Goal: Task Accomplishment & Management: Complete application form

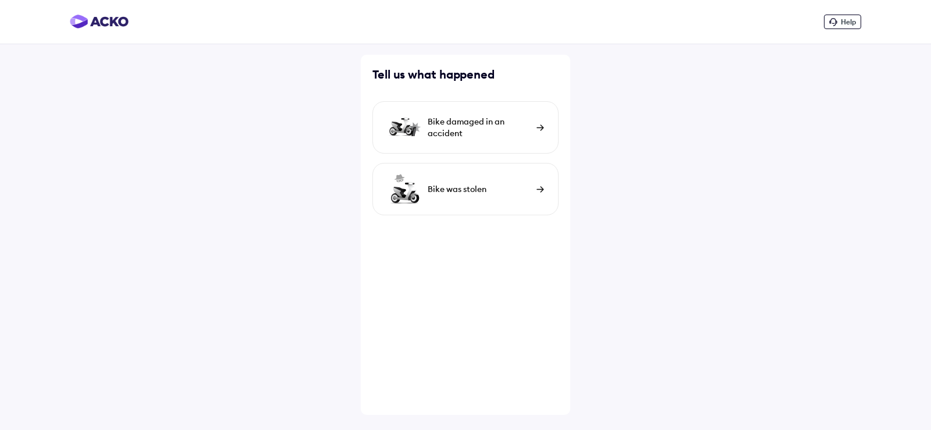
click at [537, 187] on img at bounding box center [540, 189] width 8 height 6
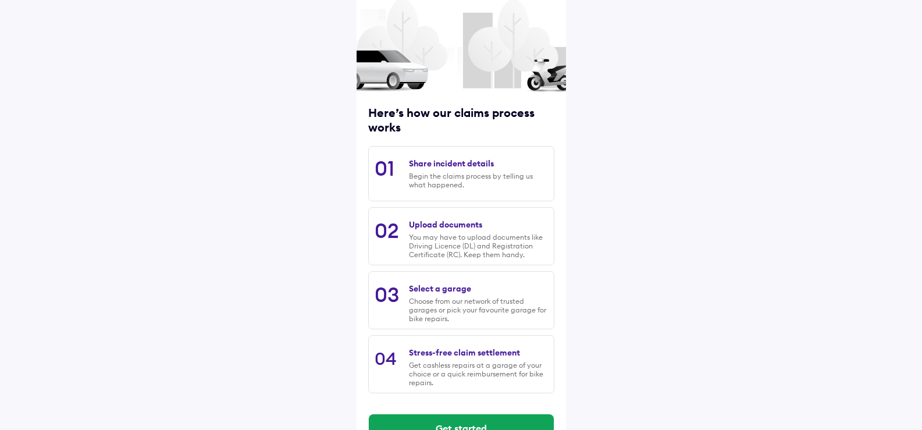
scroll to position [91, 0]
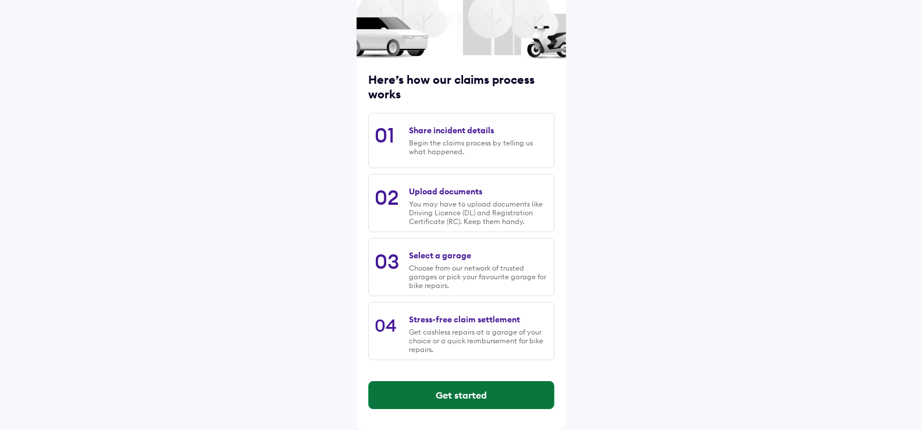
click at [460, 394] on button "Get started" at bounding box center [461, 395] width 185 height 28
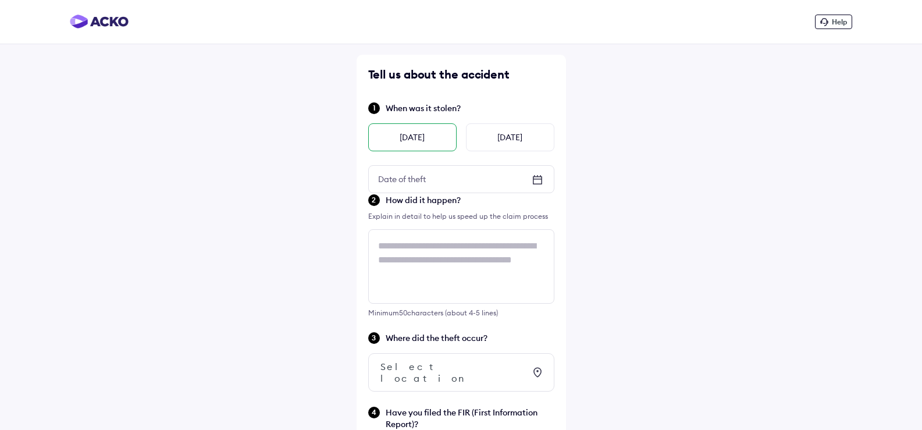
click at [419, 140] on div "[DATE]" at bounding box center [412, 137] width 88 height 28
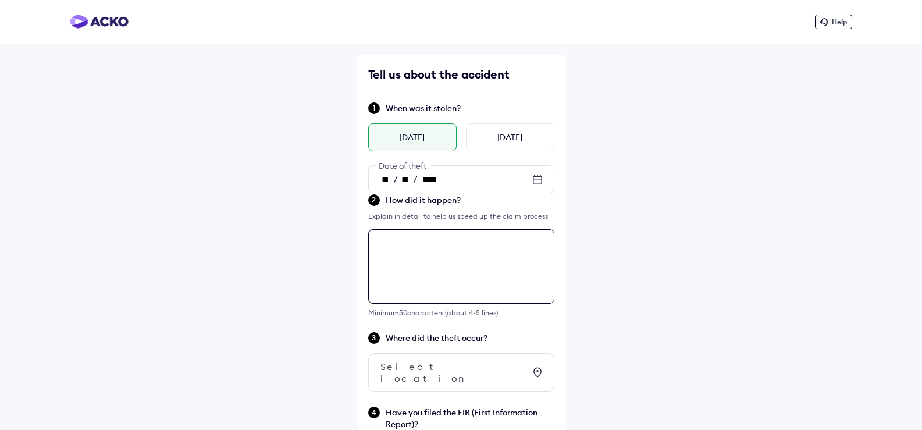
click at [393, 243] on div "Tell us about the accident When was it stolen? [DATE] [DATE] ** / ** / **** Dat…" at bounding box center [461, 297] width 209 height 485
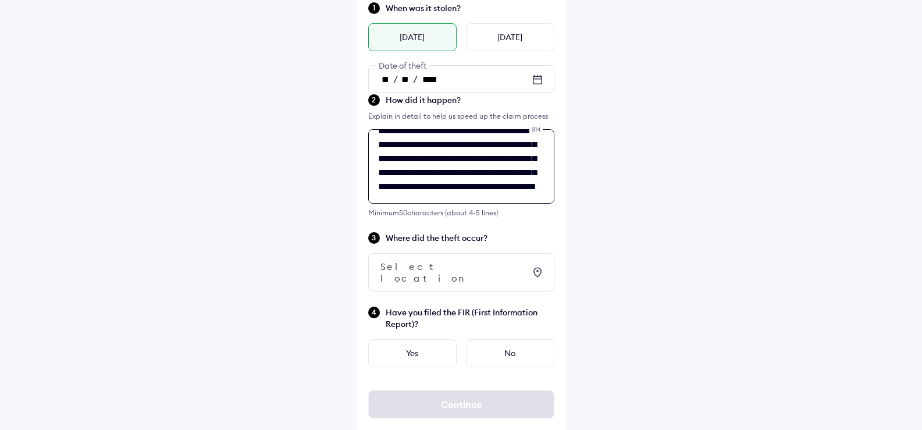
scroll to position [74, 0]
type textarea "**********"
click at [440, 269] on div "Select location" at bounding box center [452, 272] width 144 height 23
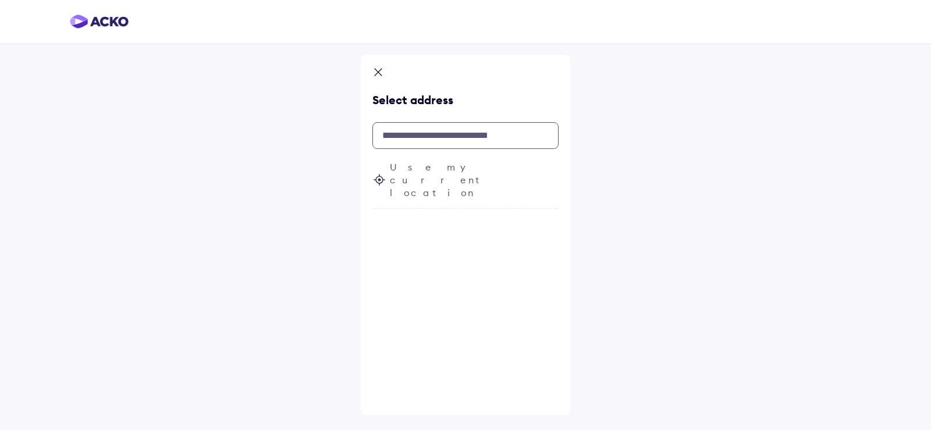
click at [471, 141] on input "text" at bounding box center [465, 135] width 186 height 27
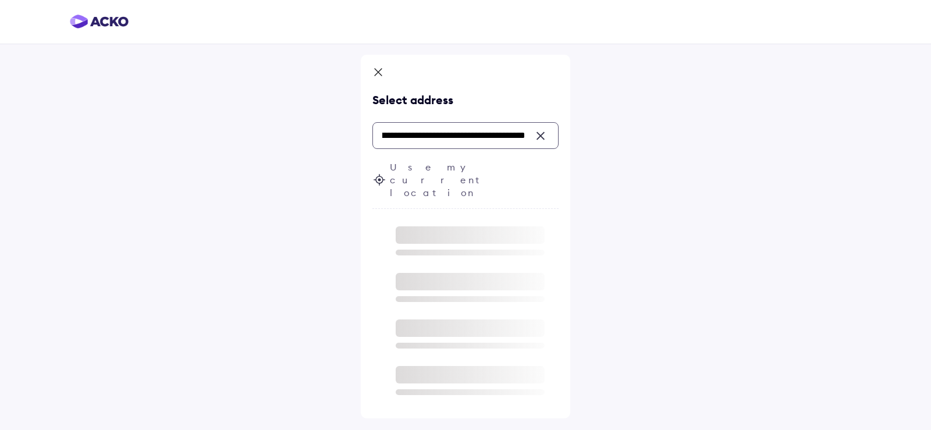
scroll to position [0, 174]
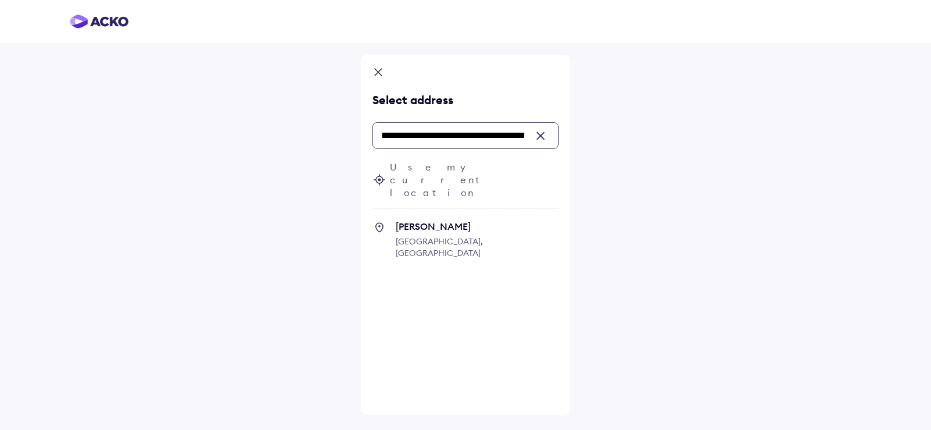
click at [440, 220] on span "Nangli Vihar [GEOGRAPHIC_DATA], [GEOGRAPHIC_DATA]" at bounding box center [477, 244] width 163 height 49
type input "**********"
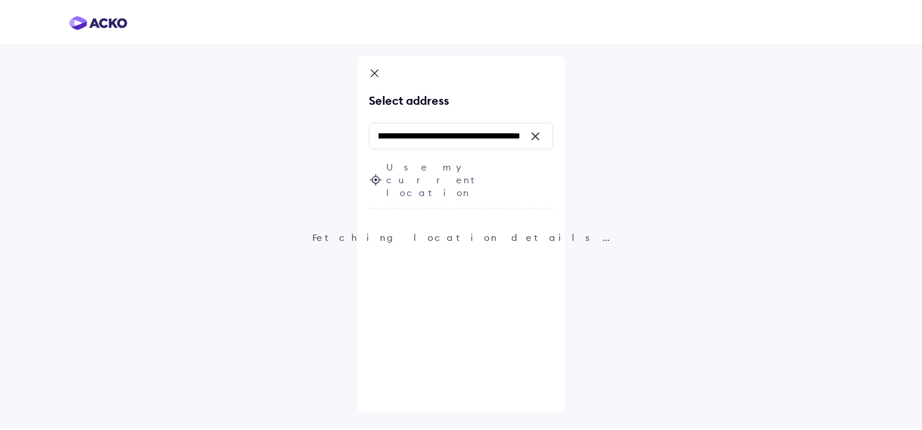
scroll to position [0, 0]
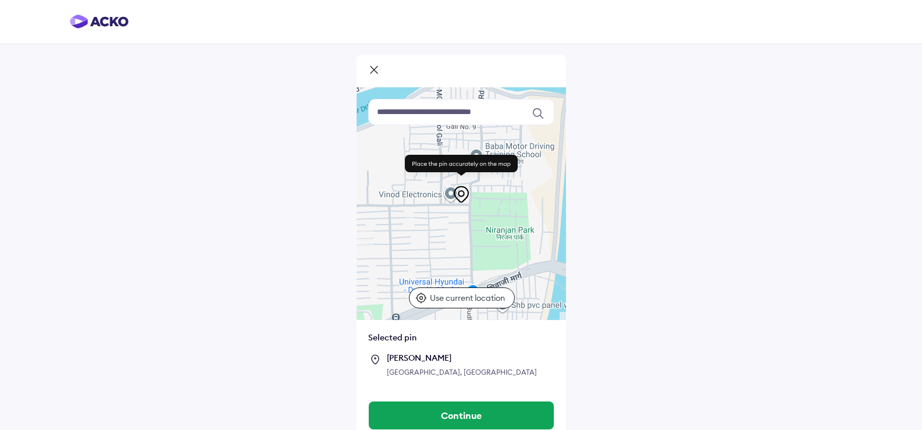
drag, startPoint x: 461, startPoint y: 195, endPoint x: 454, endPoint y: 186, distance: 12.1
click at [454, 186] on icon at bounding box center [461, 194] width 19 height 19
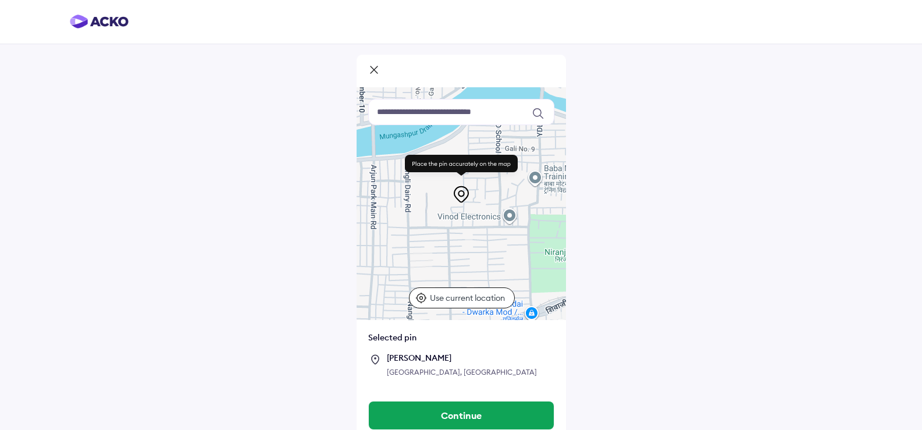
drag, startPoint x: 435, startPoint y: 243, endPoint x: 495, endPoint y: 264, distance: 63.7
click at [495, 264] on div at bounding box center [461, 203] width 209 height 233
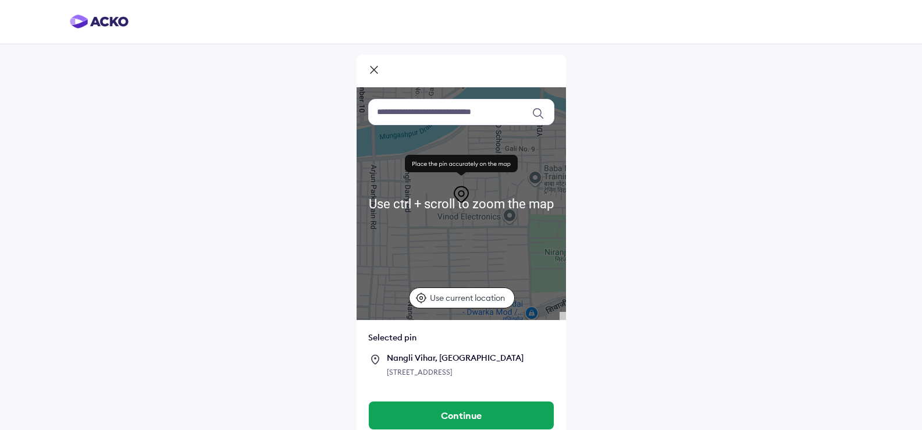
click at [461, 248] on div at bounding box center [461, 203] width 209 height 233
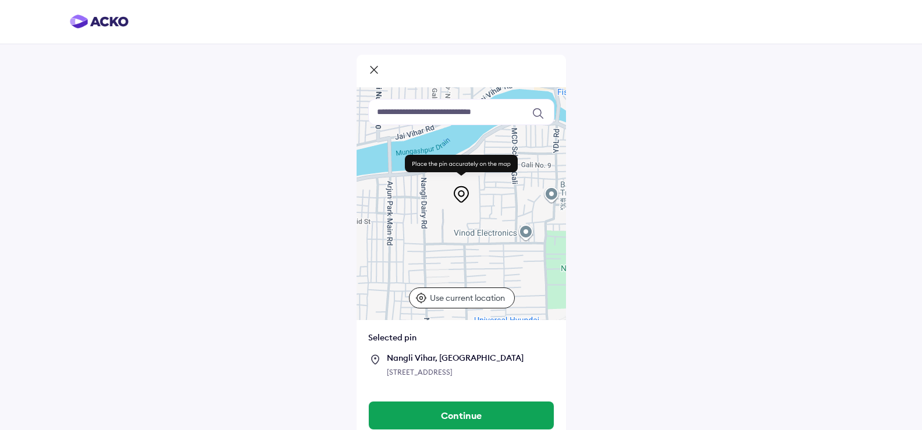
drag, startPoint x: 461, startPoint y: 234, endPoint x: 479, endPoint y: 252, distance: 25.9
click at [479, 252] on div at bounding box center [461, 203] width 209 height 233
click at [487, 252] on div at bounding box center [461, 203] width 209 height 233
click at [458, 196] on icon at bounding box center [461, 194] width 19 height 19
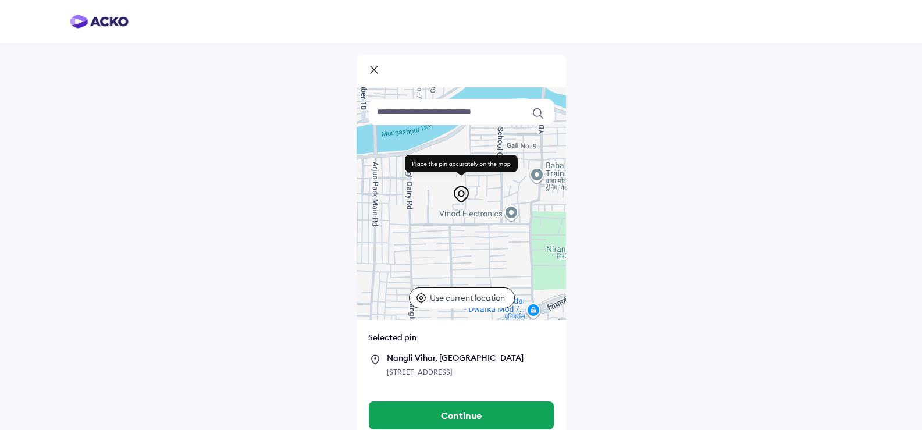
drag, startPoint x: 460, startPoint y: 250, endPoint x: 444, endPoint y: 227, distance: 27.6
click at [444, 227] on div at bounding box center [461, 203] width 209 height 233
click at [463, 187] on icon at bounding box center [461, 194] width 19 height 19
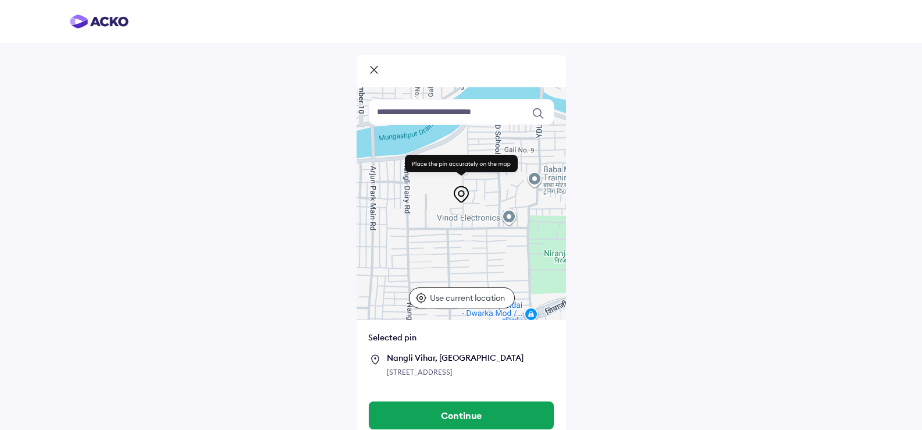
click at [461, 235] on div at bounding box center [461, 203] width 209 height 233
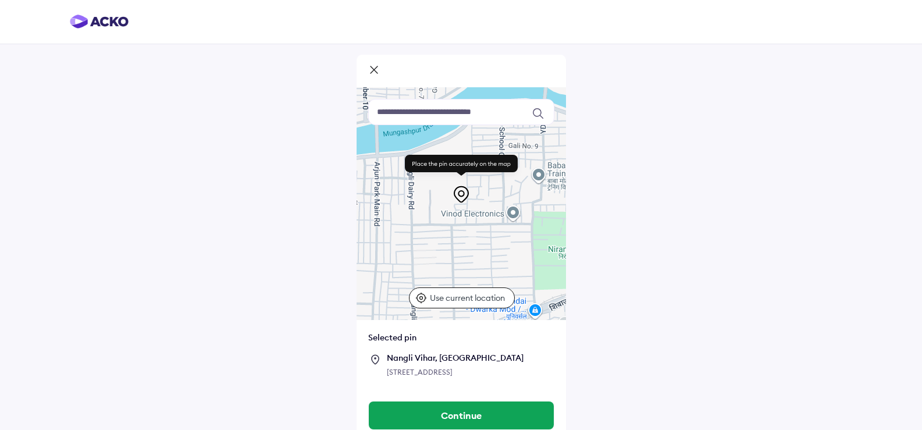
click at [474, 236] on div at bounding box center [461, 203] width 209 height 233
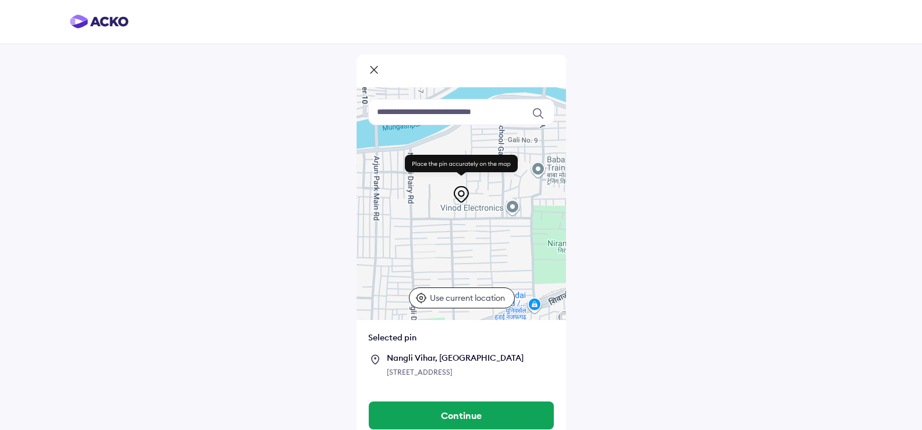
drag, startPoint x: 465, startPoint y: 251, endPoint x: 466, endPoint y: 245, distance: 5.9
click at [466, 245] on div at bounding box center [461, 203] width 209 height 233
click at [449, 295] on p "Use current location" at bounding box center [469, 298] width 78 height 12
click at [424, 297] on icon at bounding box center [421, 298] width 12 height 12
click at [462, 191] on icon at bounding box center [460, 193] width 5 height 5
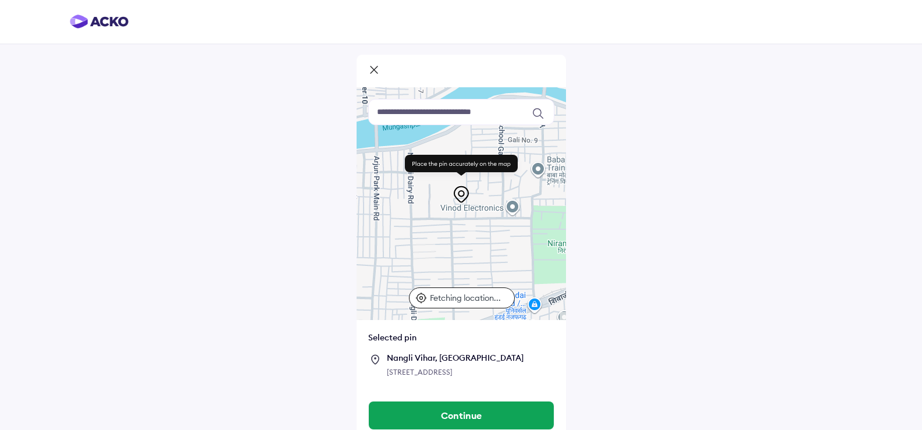
click at [391, 371] on div "[STREET_ADDRESS]" at bounding box center [471, 372] width 168 height 12
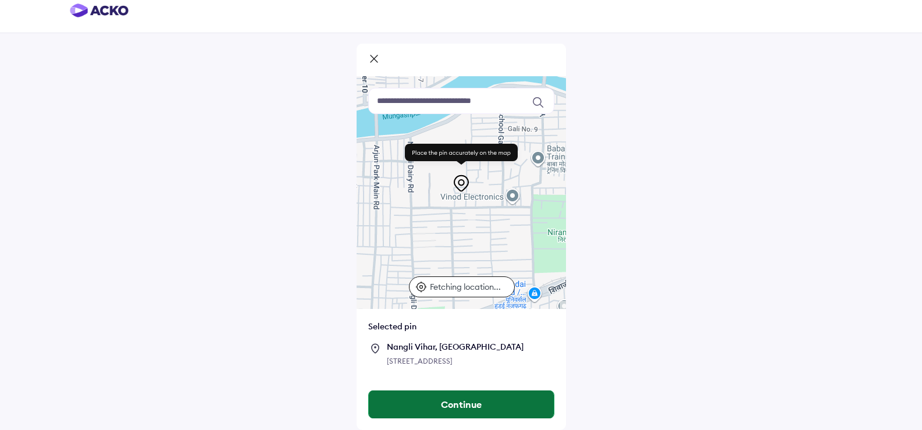
scroll to position [23, 0]
click at [449, 401] on button "Continue" at bounding box center [461, 404] width 185 height 28
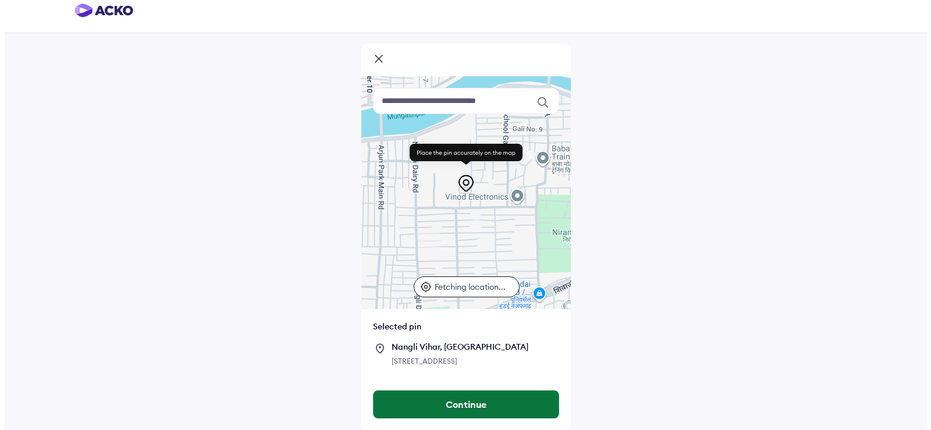
scroll to position [0, 0]
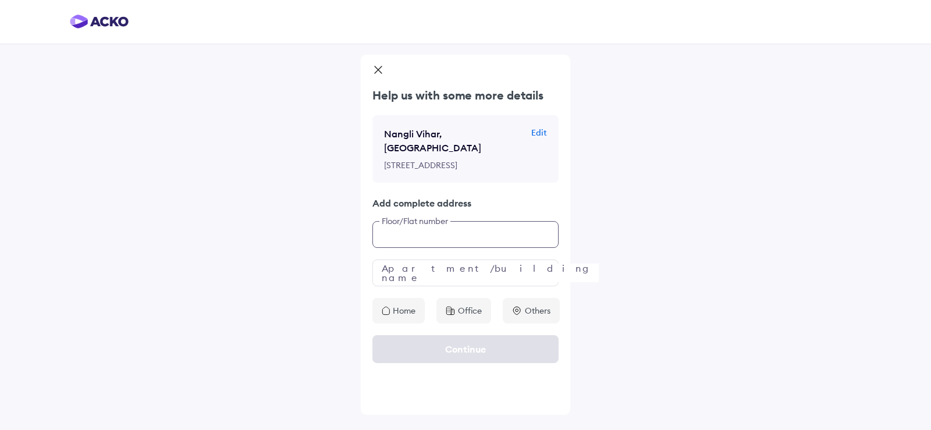
click at [389, 232] on input "text" at bounding box center [465, 234] width 186 height 27
type input "**********"
click at [411, 272] on input "text" at bounding box center [465, 272] width 186 height 27
type input "**********"
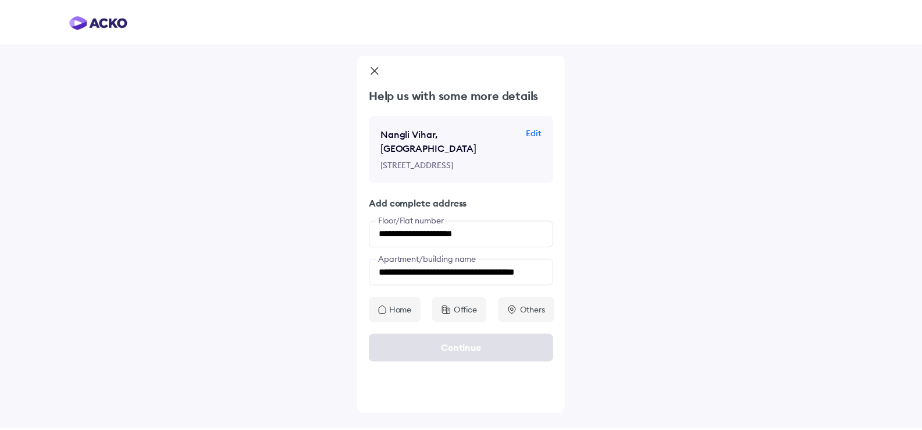
scroll to position [0, 0]
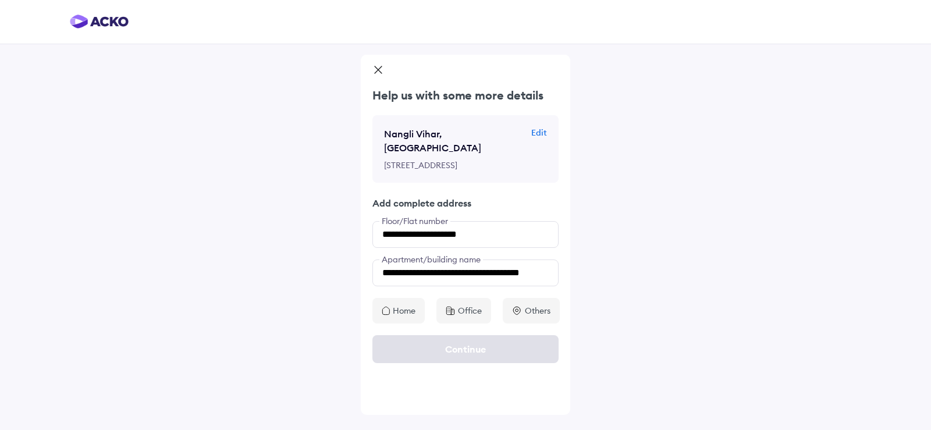
click at [414, 308] on p "Home" at bounding box center [404, 311] width 23 height 12
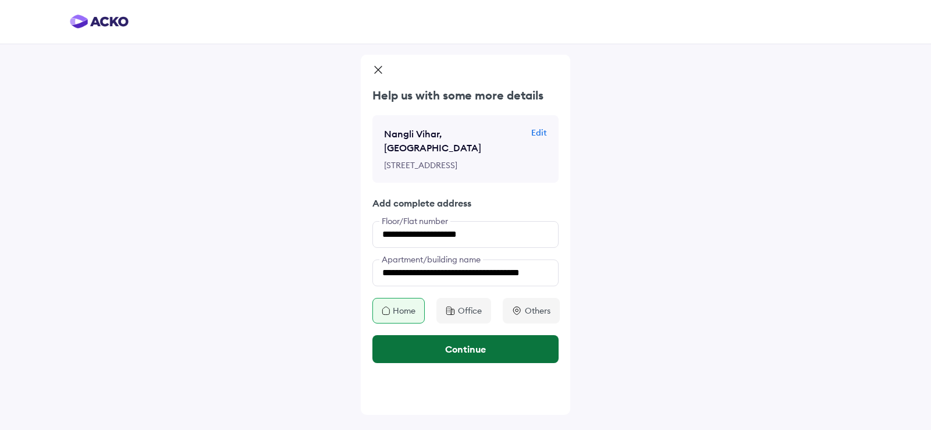
click at [504, 341] on button "Continue" at bounding box center [465, 349] width 186 height 28
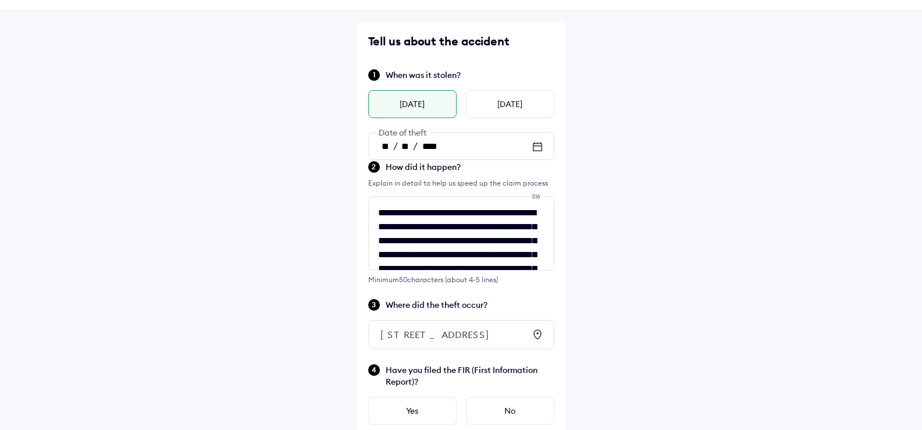
scroll to position [116, 0]
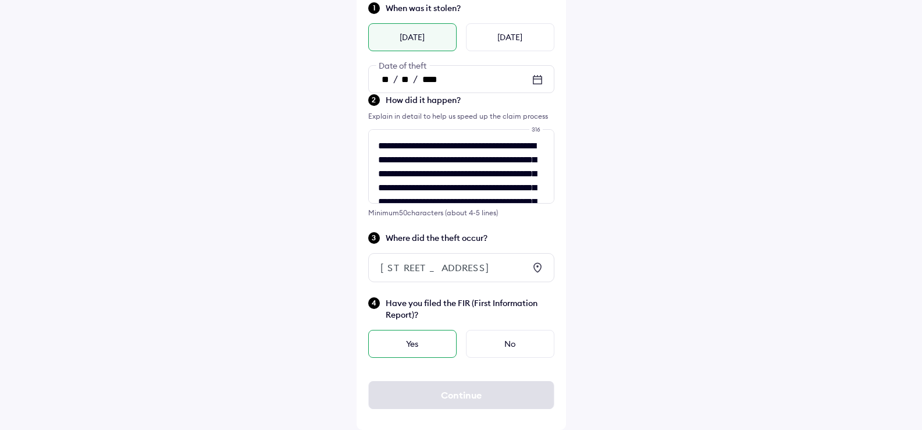
click at [407, 350] on div "Yes" at bounding box center [412, 344] width 88 height 28
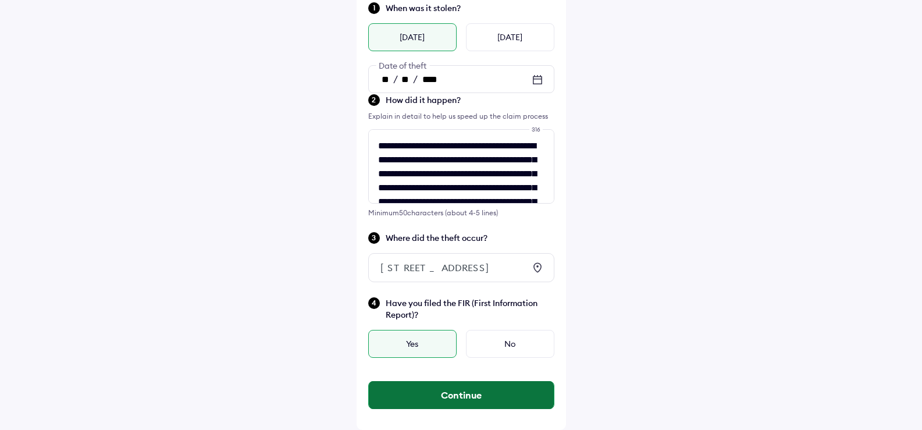
click at [455, 401] on button "Continue" at bounding box center [461, 395] width 185 height 28
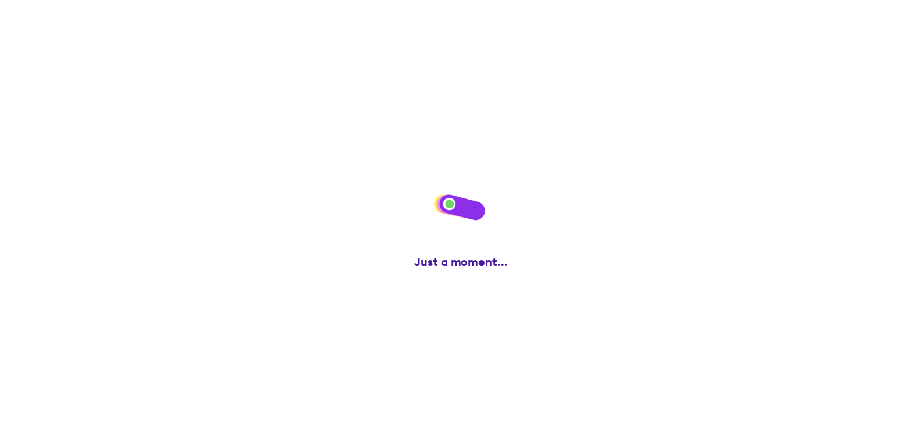
scroll to position [0, 0]
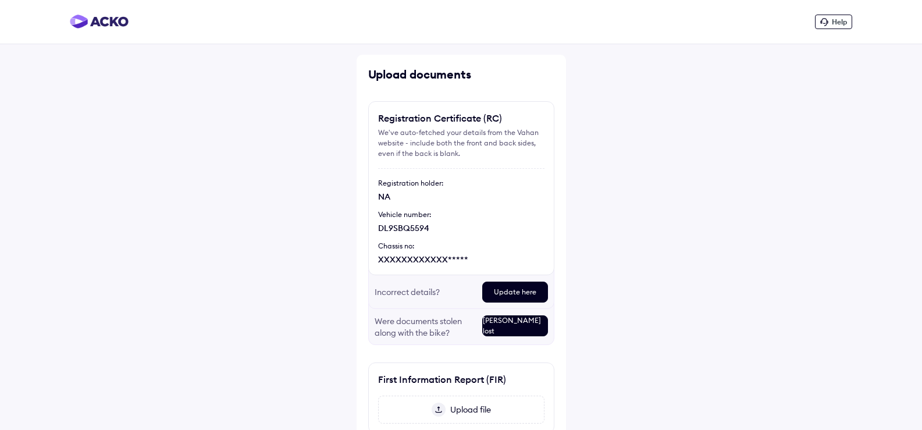
click at [522, 294] on div "Update here" at bounding box center [515, 292] width 66 height 21
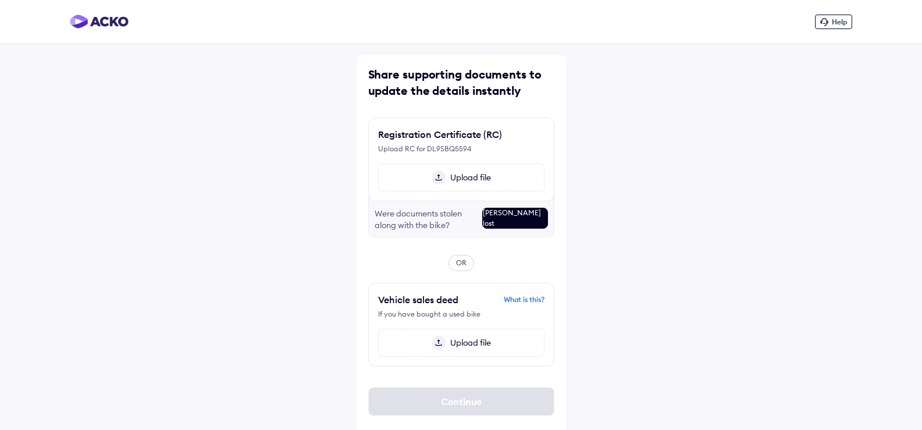
click at [463, 179] on span "Upload file" at bounding box center [468, 177] width 45 height 10
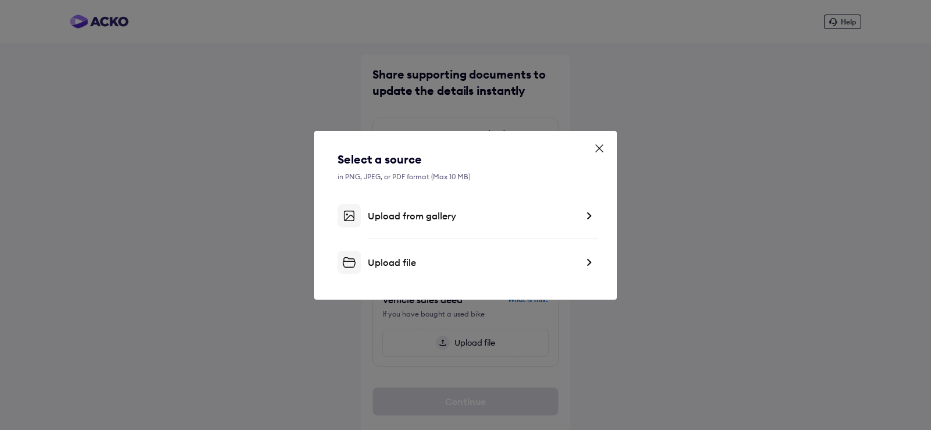
click at [410, 264] on div "Upload file" at bounding box center [472, 263] width 209 height 12
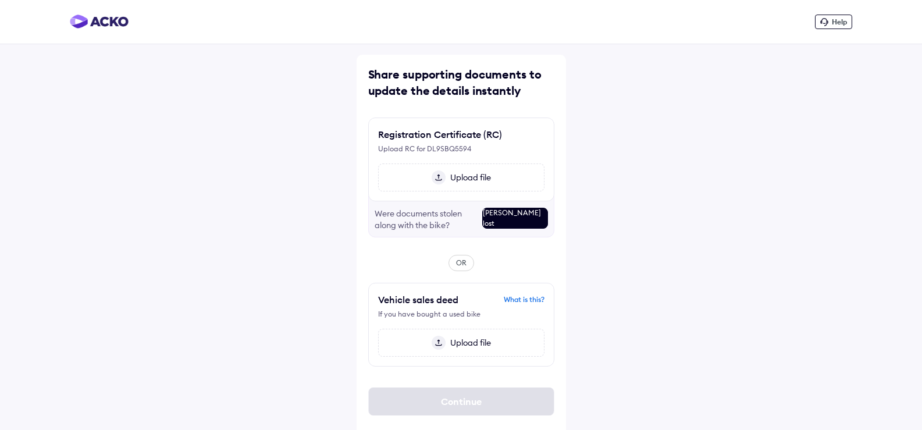
click at [473, 179] on span "Upload file" at bounding box center [468, 177] width 45 height 10
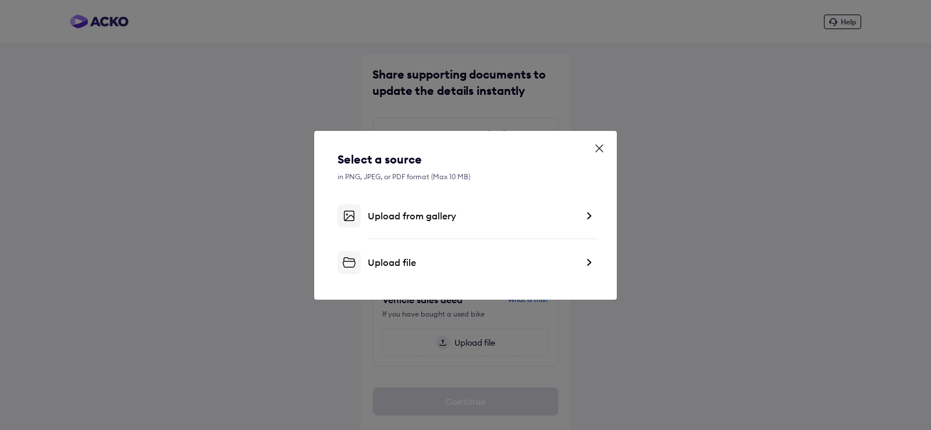
click at [392, 261] on div "Upload file" at bounding box center [472, 263] width 209 height 12
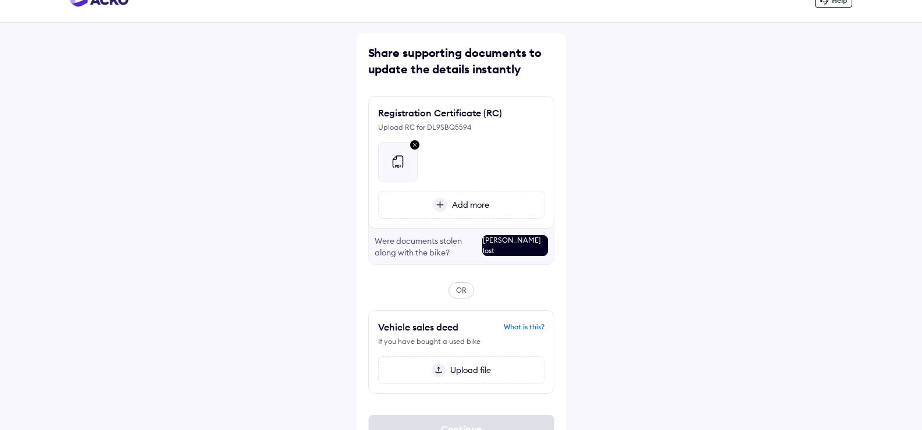
scroll to position [55, 0]
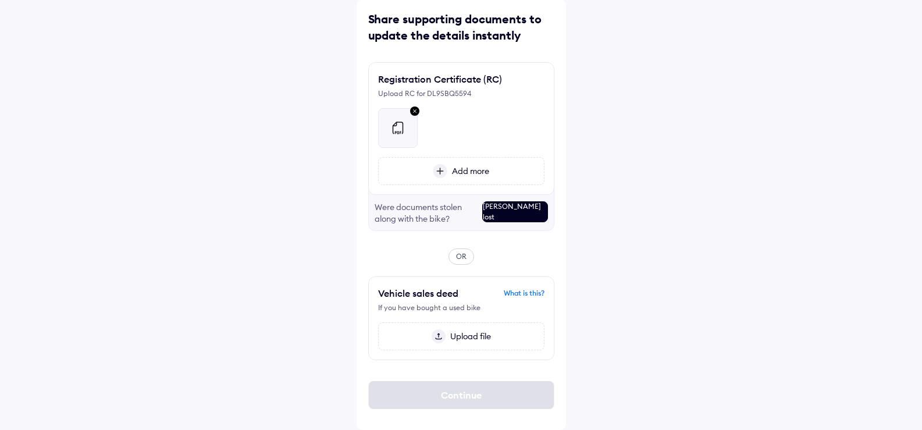
click at [468, 169] on span "Add more" at bounding box center [468, 171] width 42 height 10
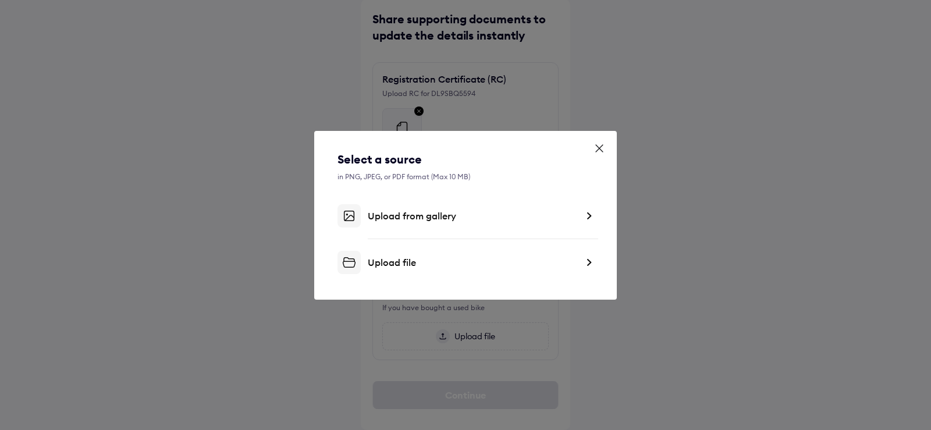
click at [388, 258] on div "Upload file" at bounding box center [472, 263] width 209 height 12
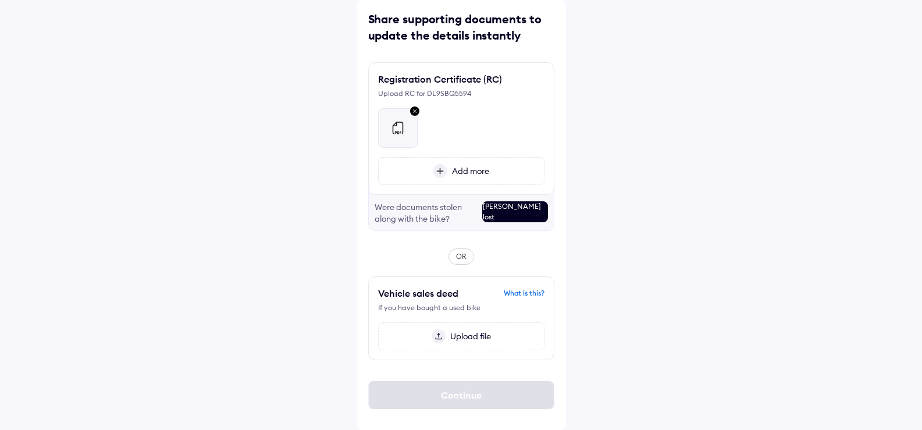
scroll to position [18, 0]
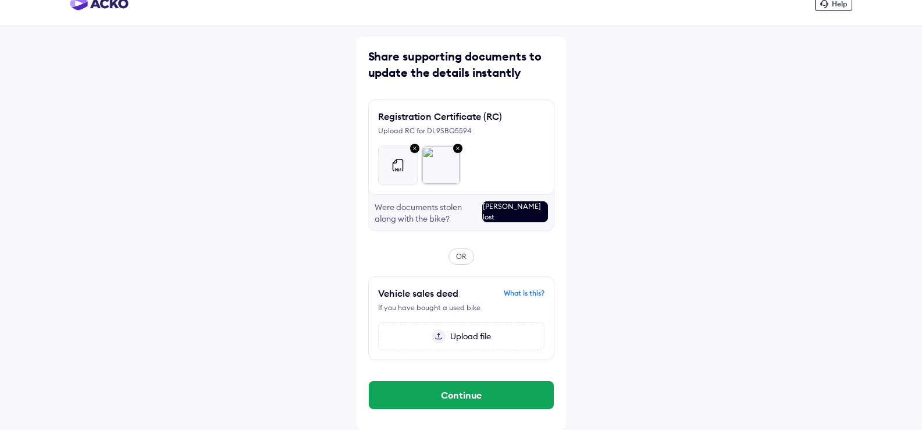
click at [413, 145] on img at bounding box center [415, 148] width 14 height 15
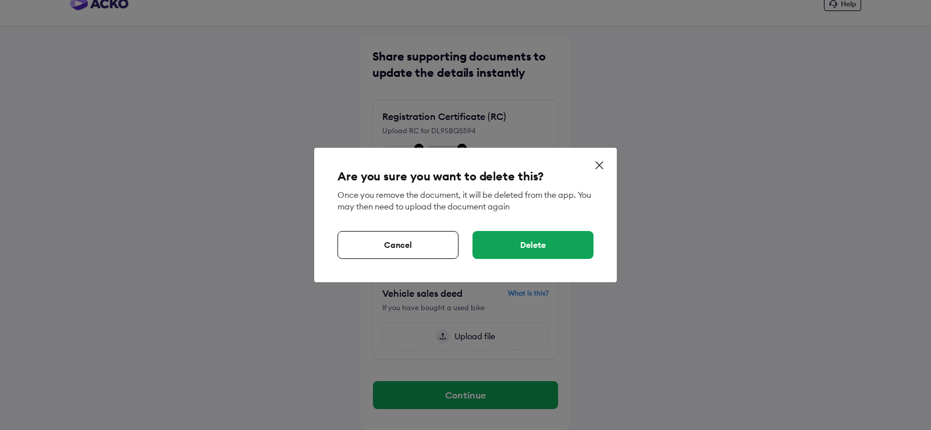
click at [404, 247] on div "Cancel" at bounding box center [397, 245] width 121 height 28
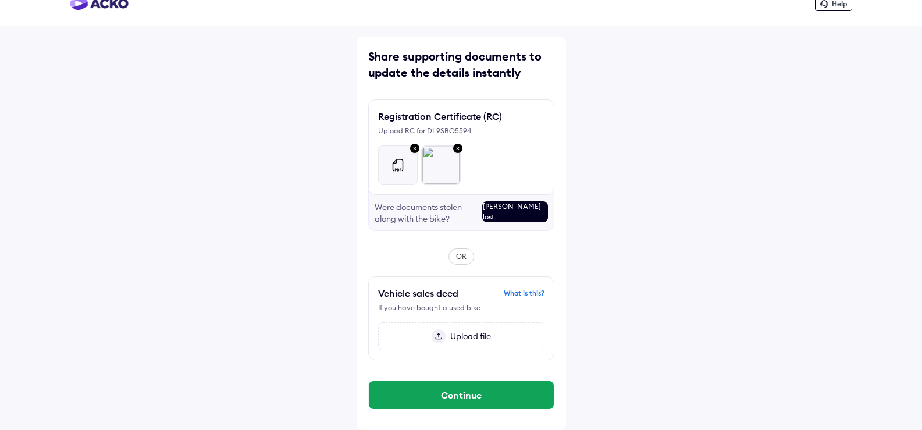
click at [414, 147] on img at bounding box center [415, 148] width 14 height 15
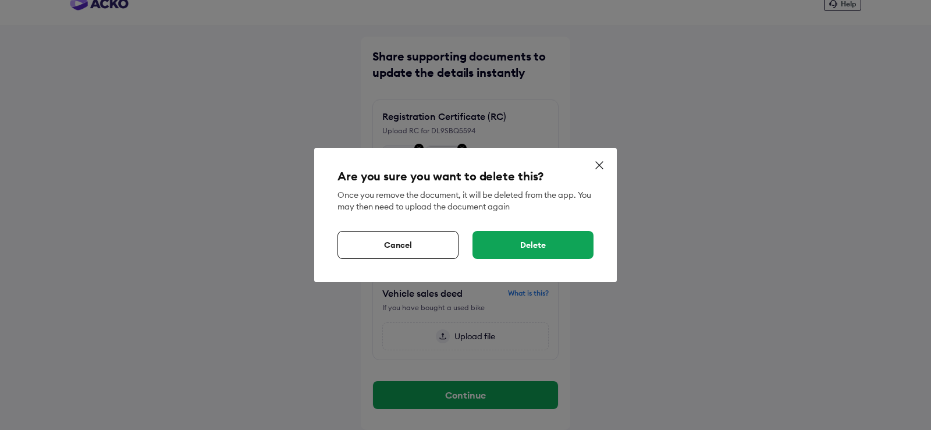
click at [542, 247] on div "Delete" at bounding box center [532, 245] width 121 height 28
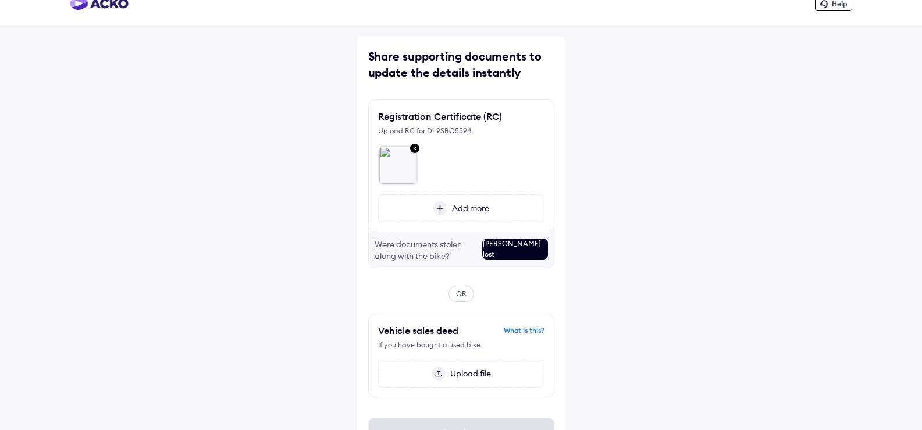
scroll to position [55, 0]
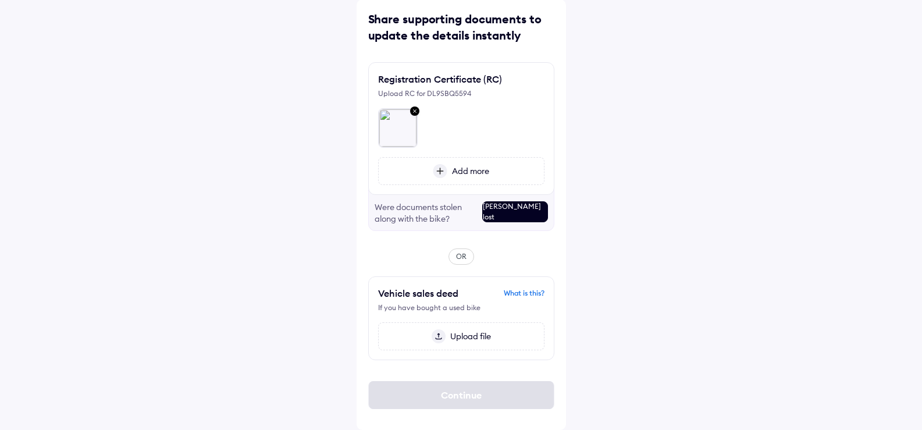
click at [464, 169] on span "Add more" at bounding box center [468, 171] width 42 height 10
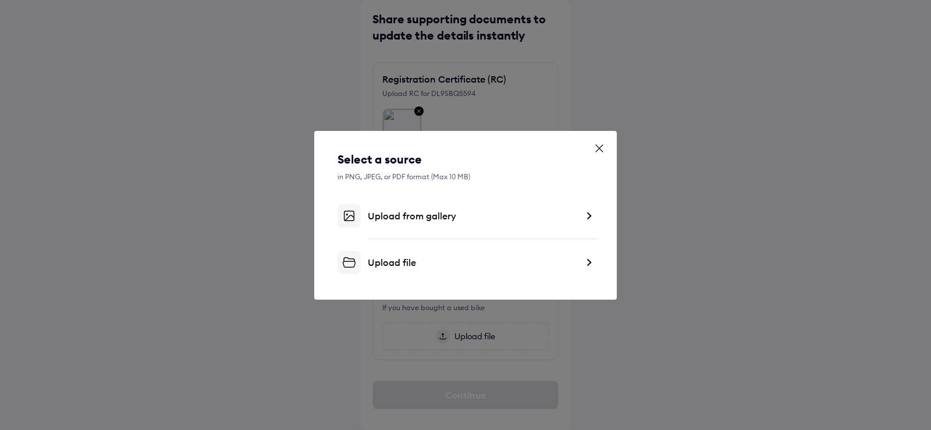
click at [396, 259] on div "Upload file" at bounding box center [472, 263] width 209 height 12
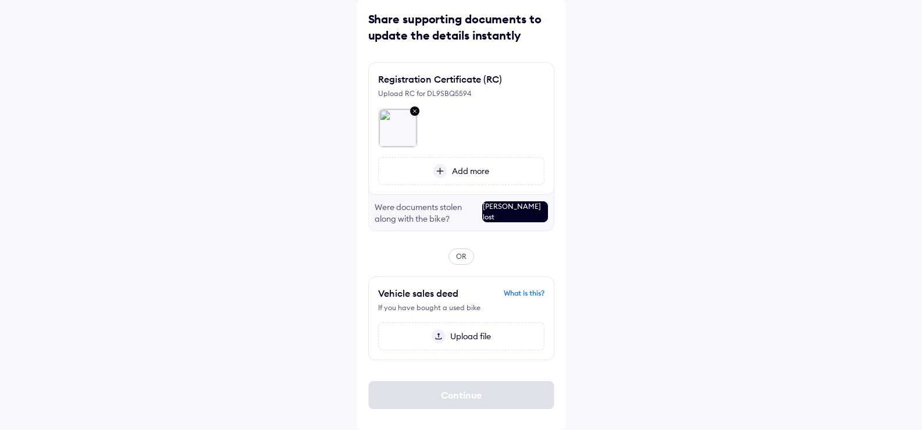
scroll to position [18, 0]
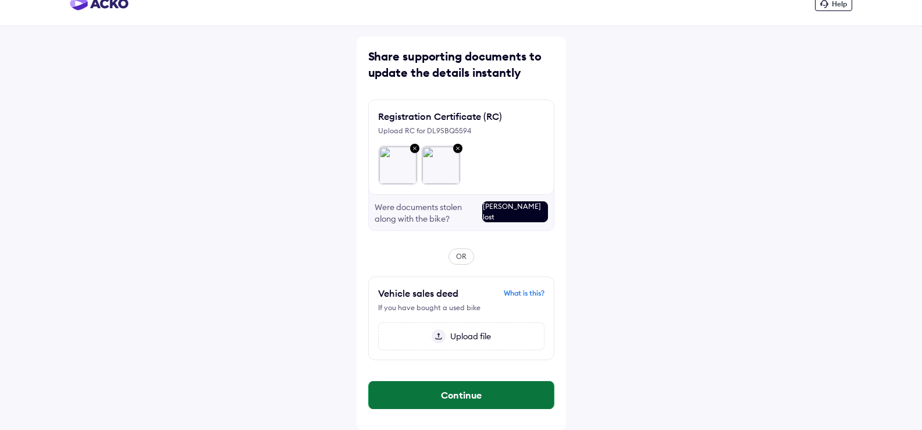
click at [458, 390] on button "Continue" at bounding box center [461, 395] width 185 height 28
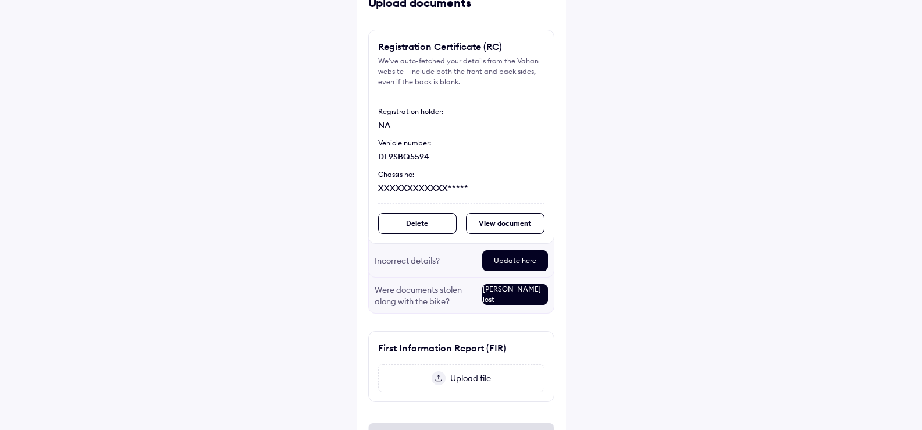
scroll to position [133, 0]
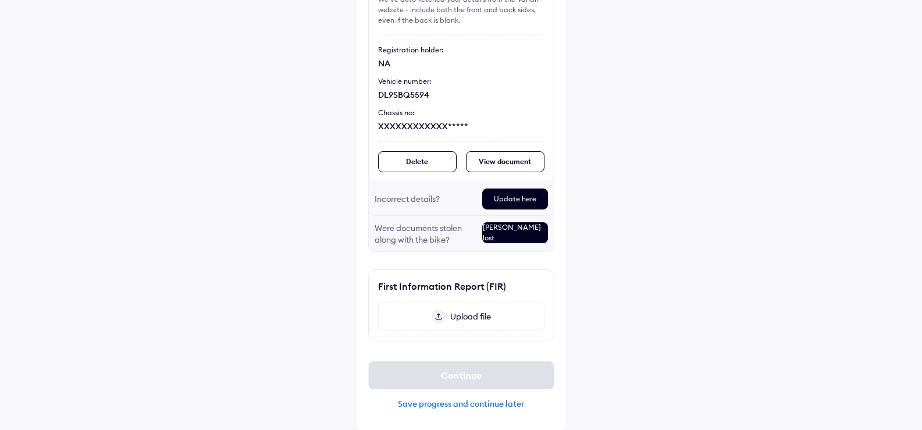
click at [465, 319] on span "Upload file" at bounding box center [468, 316] width 45 height 10
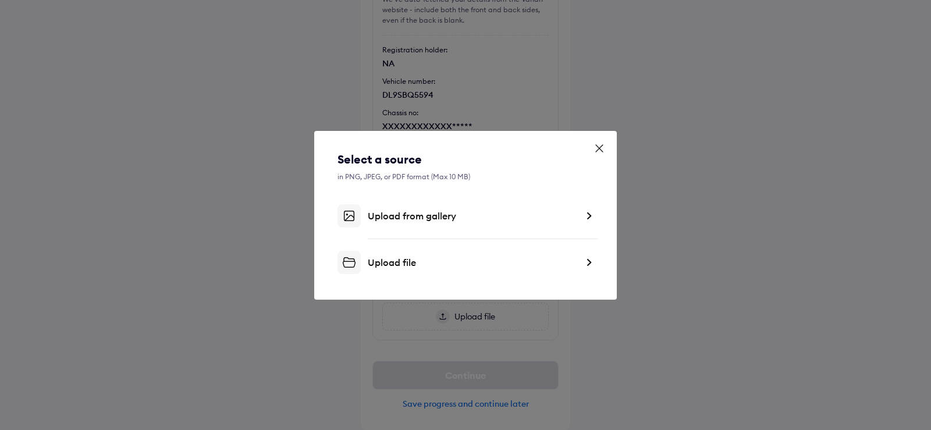
click at [396, 258] on div "Upload file" at bounding box center [472, 263] width 209 height 12
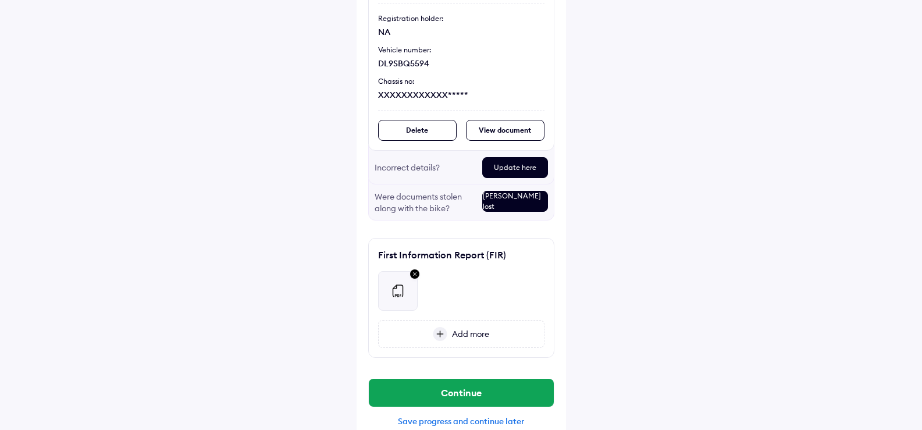
scroll to position [182, 0]
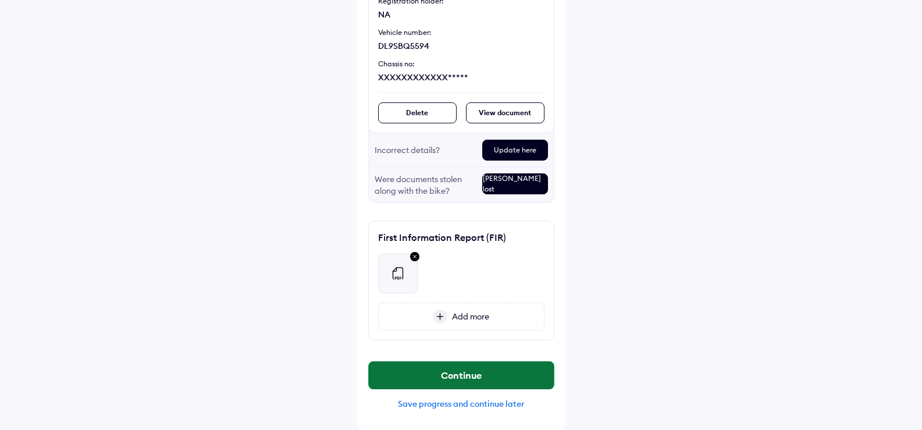
click at [450, 380] on button "Continue" at bounding box center [461, 375] width 185 height 28
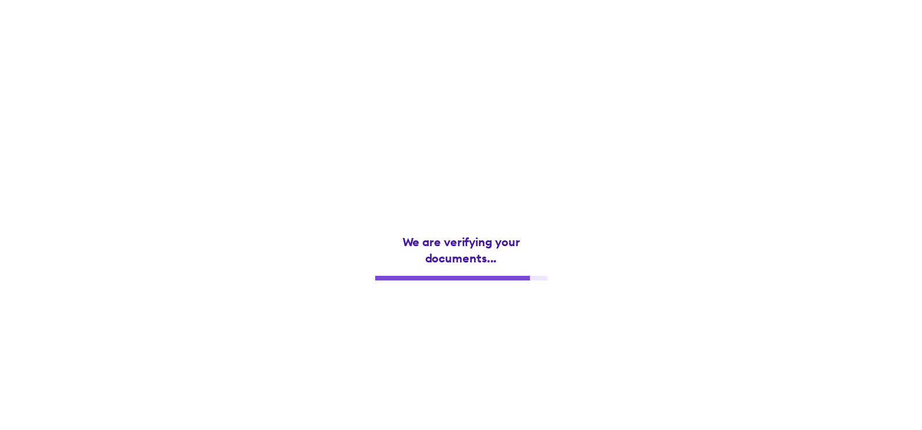
scroll to position [0, 0]
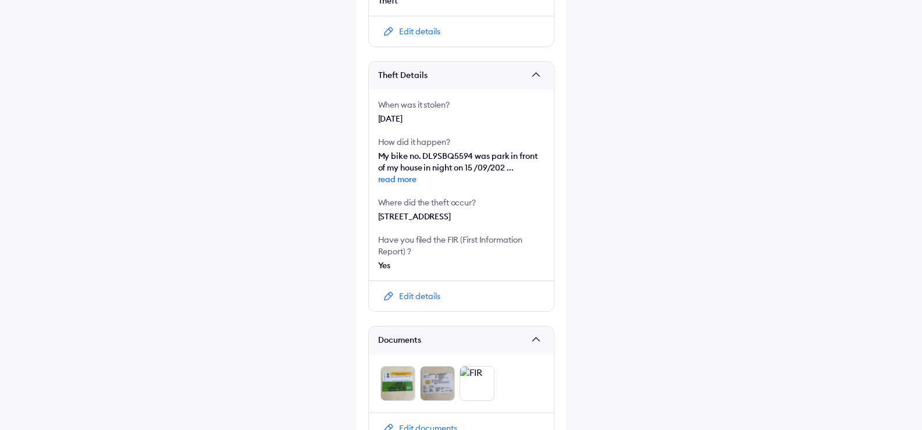
scroll to position [233, 0]
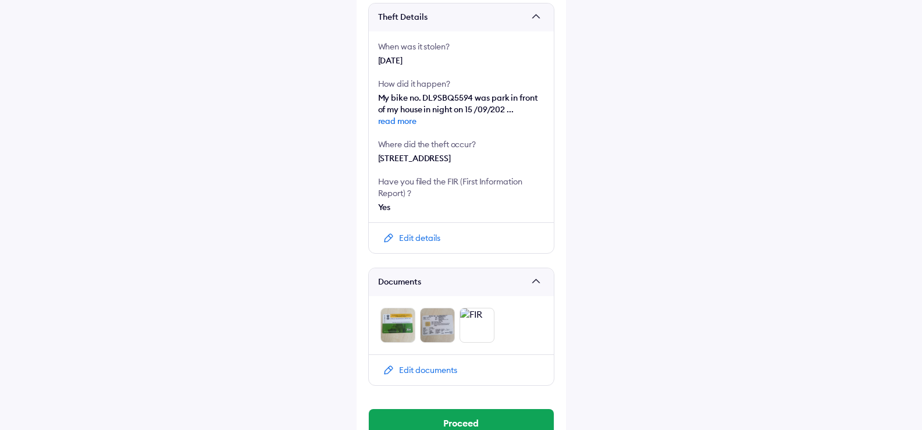
click at [427, 244] on div "Edit details" at bounding box center [419, 238] width 41 height 12
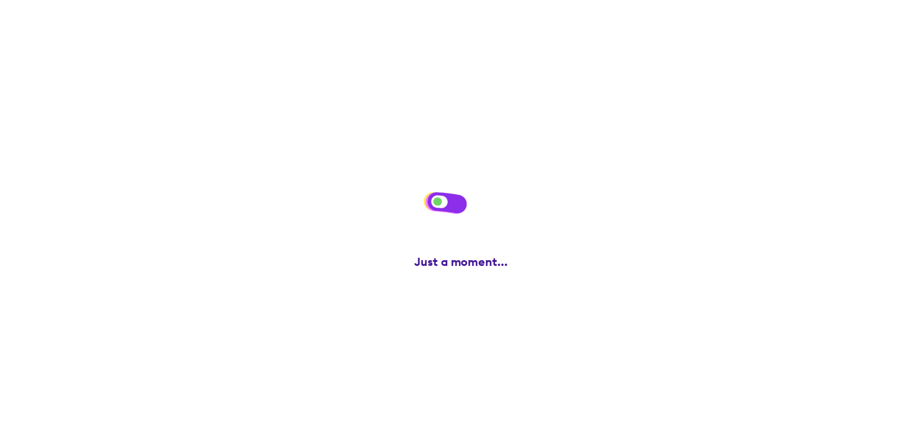
scroll to position [0, 0]
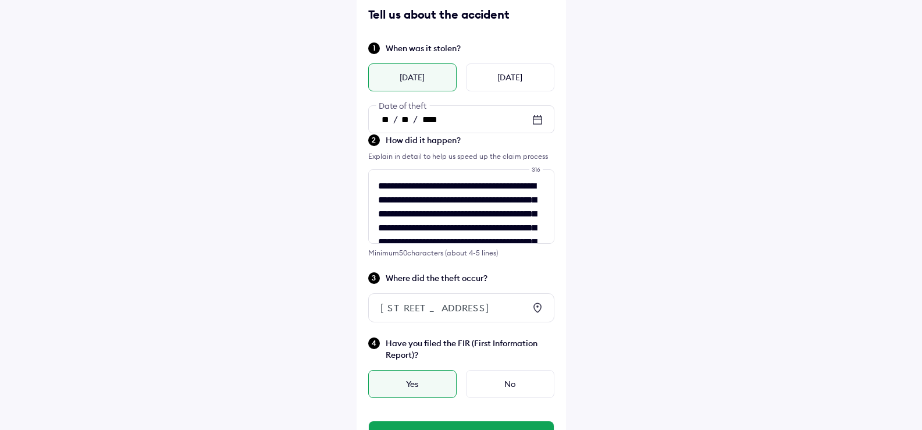
scroll to position [116, 0]
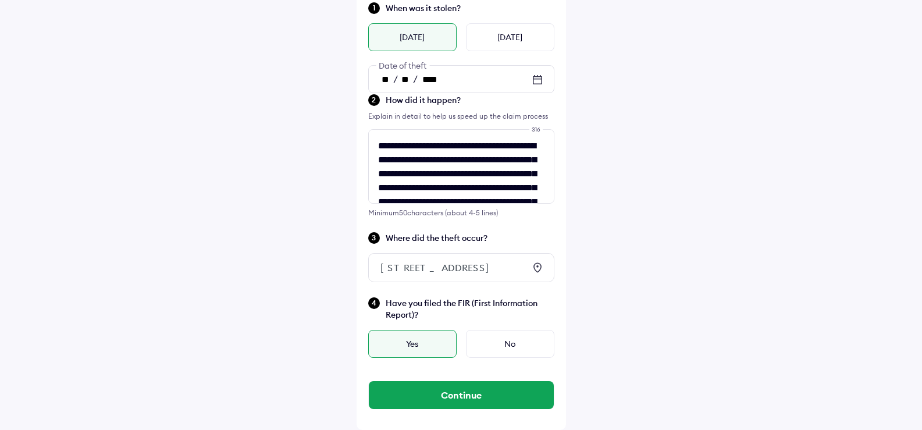
click at [535, 263] on icon at bounding box center [537, 268] width 8 height 10
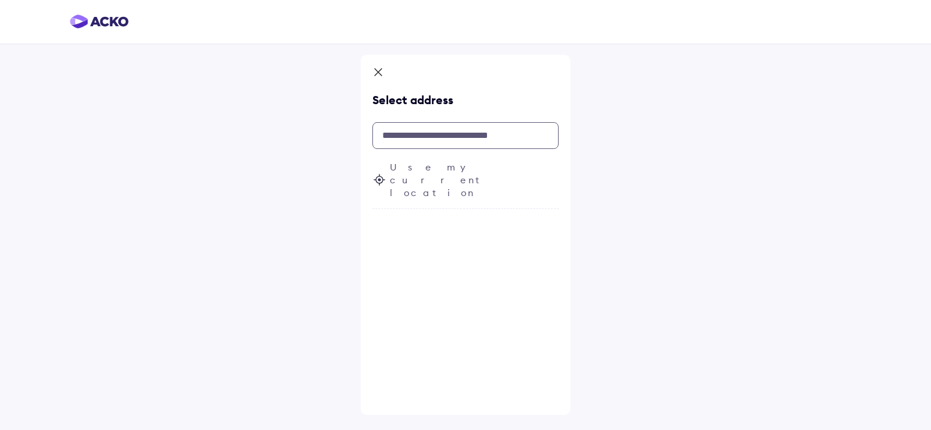
click at [430, 134] on input "text" at bounding box center [465, 135] width 186 height 27
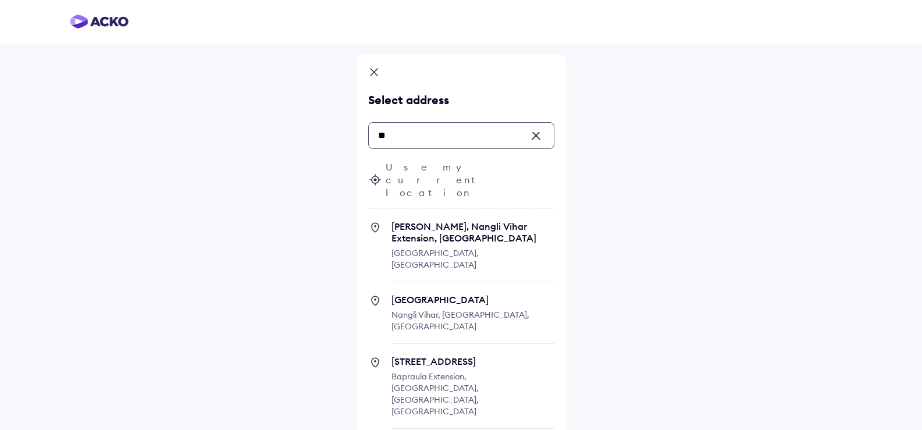
type input "*"
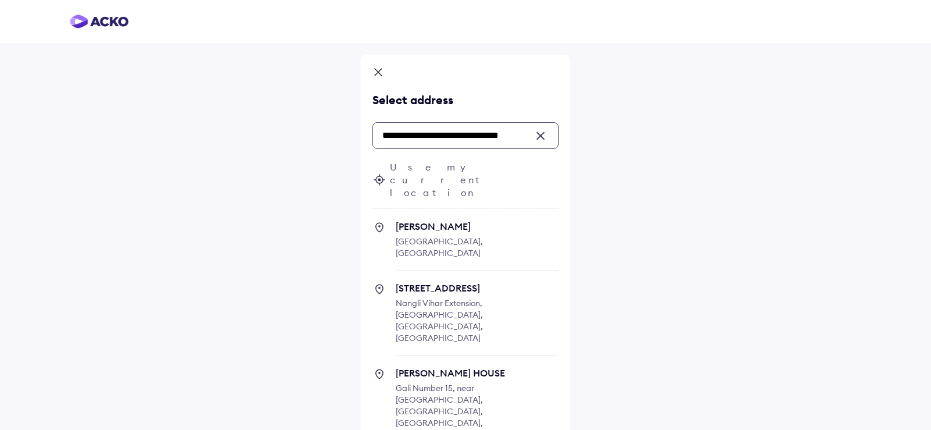
click at [433, 220] on span "[PERSON_NAME]" at bounding box center [477, 226] width 163 height 12
type input "**********"
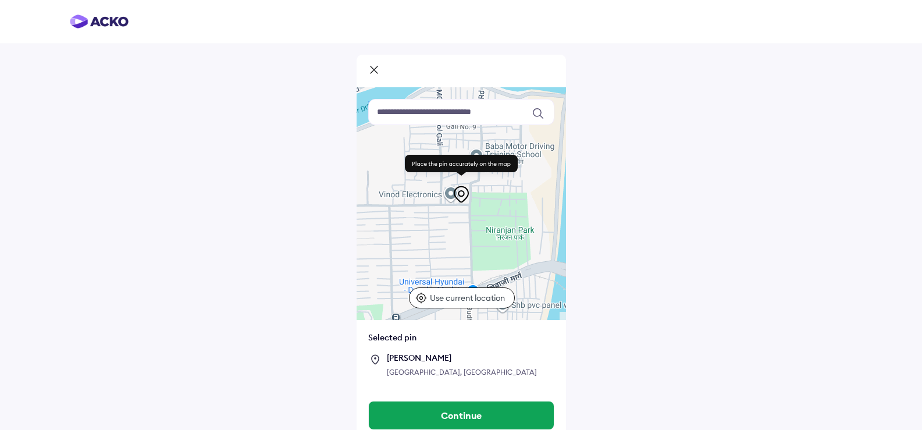
click at [474, 183] on icon at bounding box center [461, 168] width 124 height 33
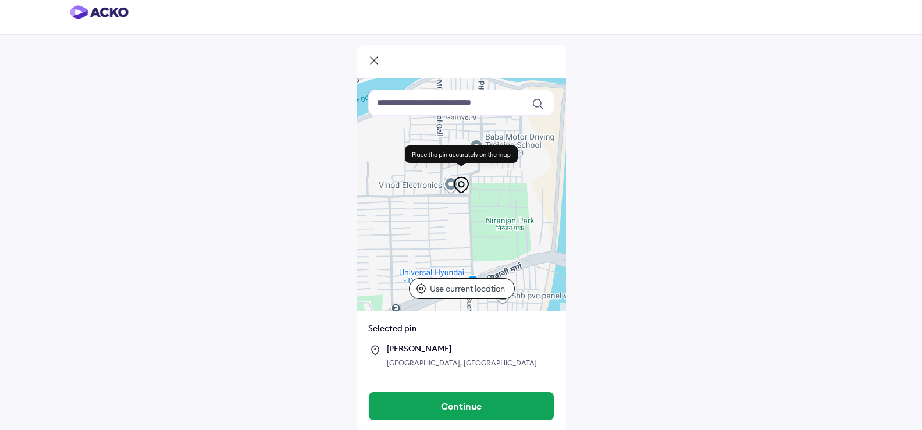
scroll to position [11, 0]
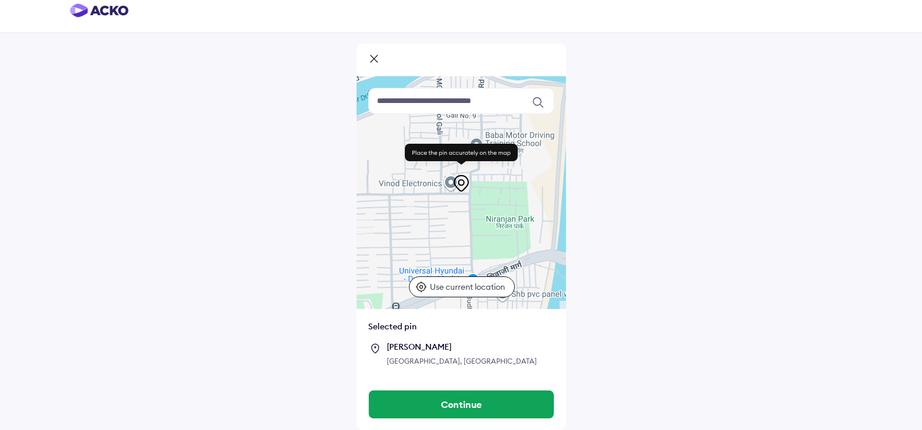
click at [454, 287] on p "Use current location" at bounding box center [469, 287] width 78 height 12
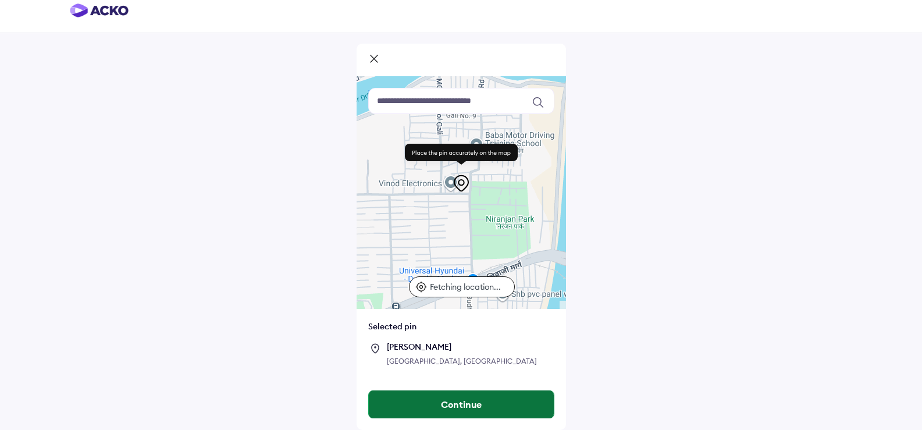
click at [460, 403] on button "Continue" at bounding box center [461, 404] width 185 height 28
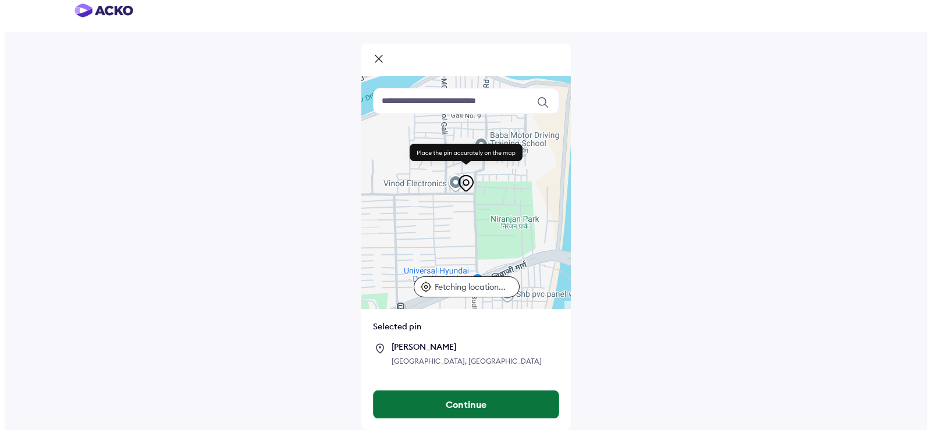
scroll to position [0, 0]
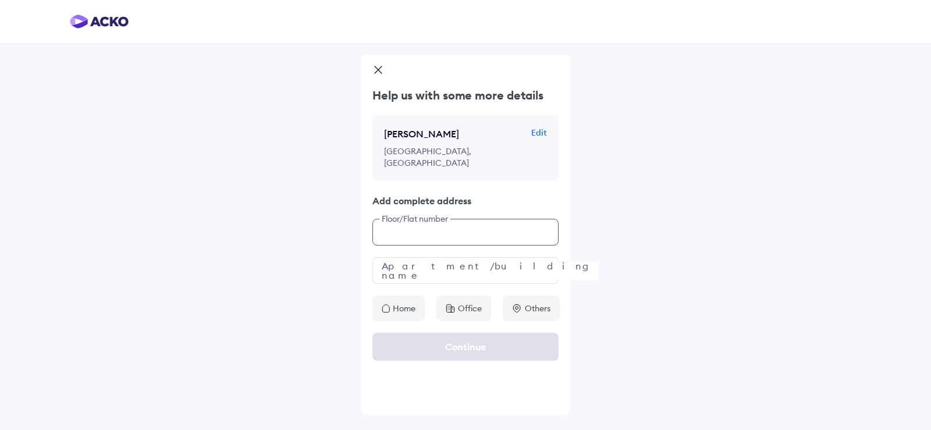
click at [415, 219] on input "text" at bounding box center [465, 232] width 186 height 27
type input "**********"
click at [415, 257] on input "text" at bounding box center [465, 270] width 186 height 27
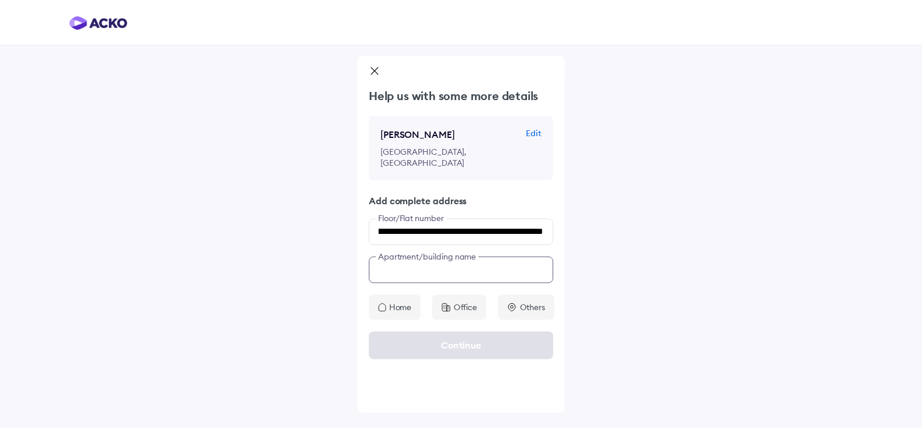
scroll to position [0, 0]
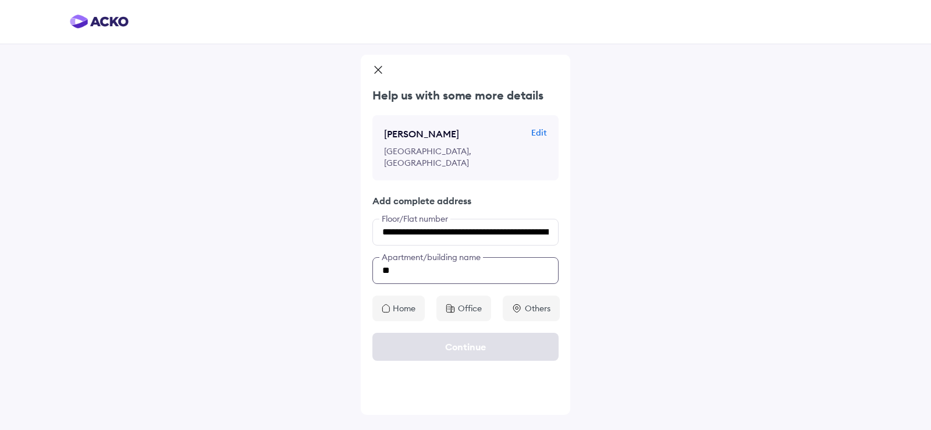
type input "*"
type input "*******"
click at [724, 236] on div "**********" at bounding box center [465, 215] width 931 height 430
click at [406, 302] on p "Home" at bounding box center [404, 308] width 23 height 12
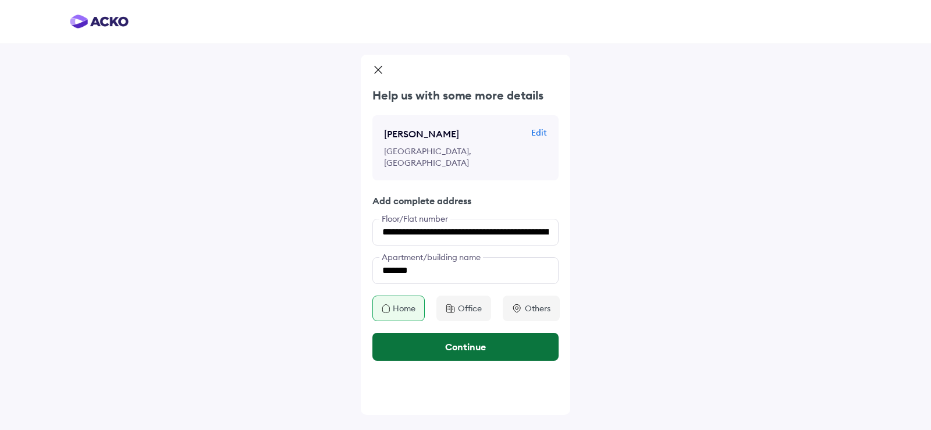
click at [464, 337] on button "Continue" at bounding box center [465, 347] width 186 height 28
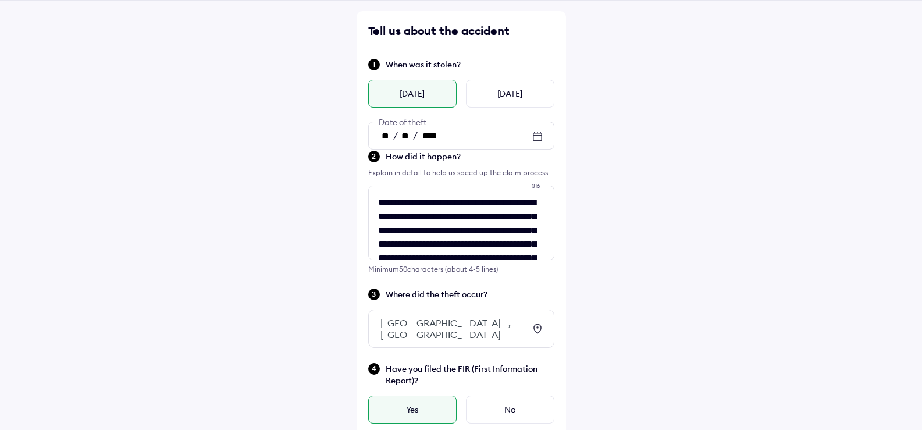
scroll to position [100, 0]
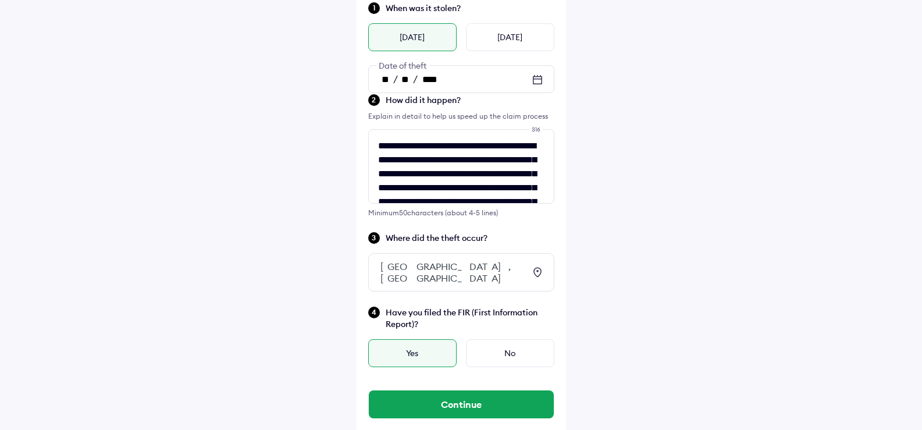
click at [404, 339] on div "Yes" at bounding box center [412, 353] width 88 height 28
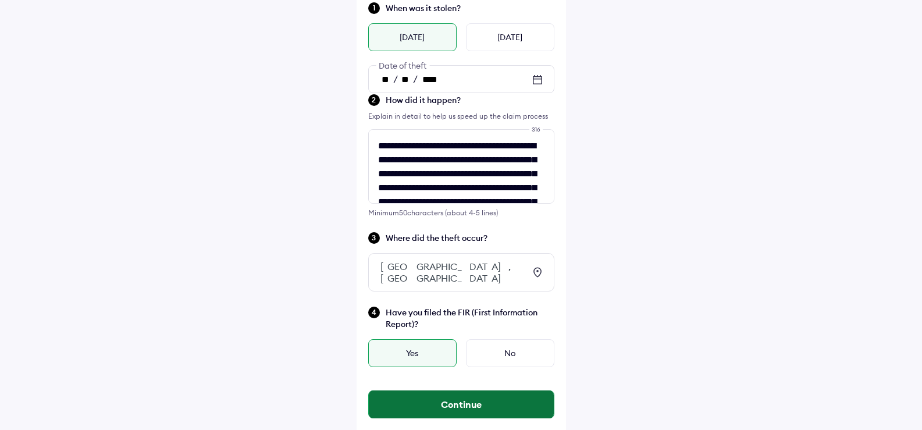
click at [462, 393] on button "Continue" at bounding box center [461, 404] width 185 height 28
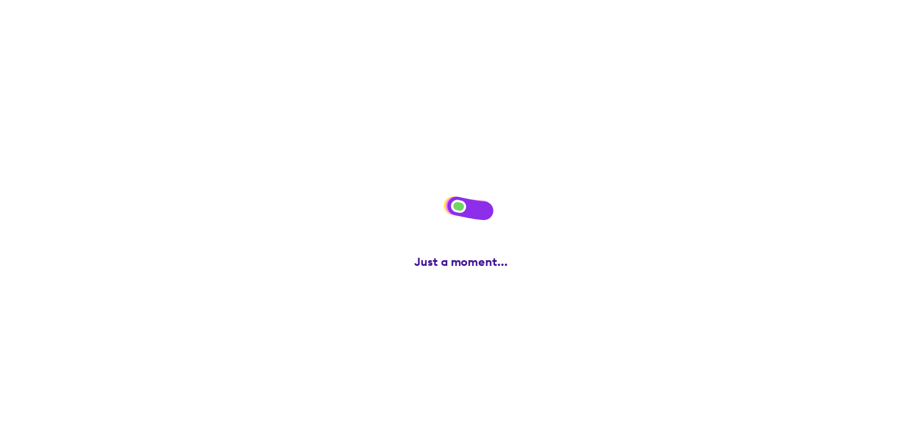
scroll to position [0, 0]
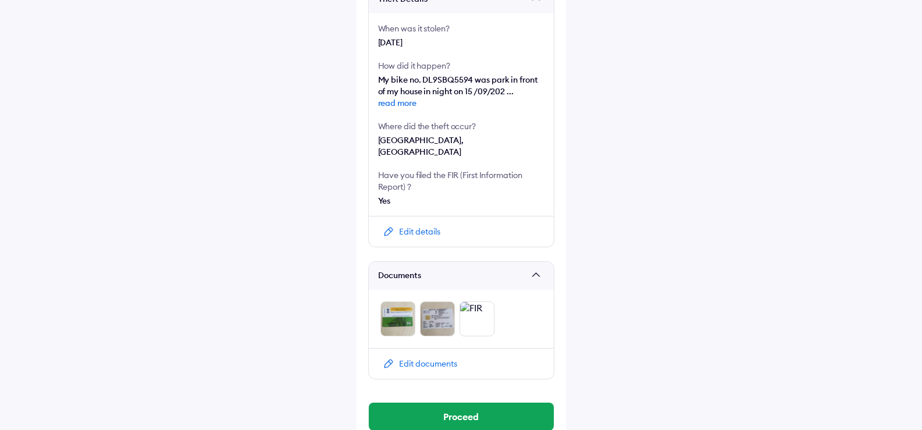
scroll to position [261, 0]
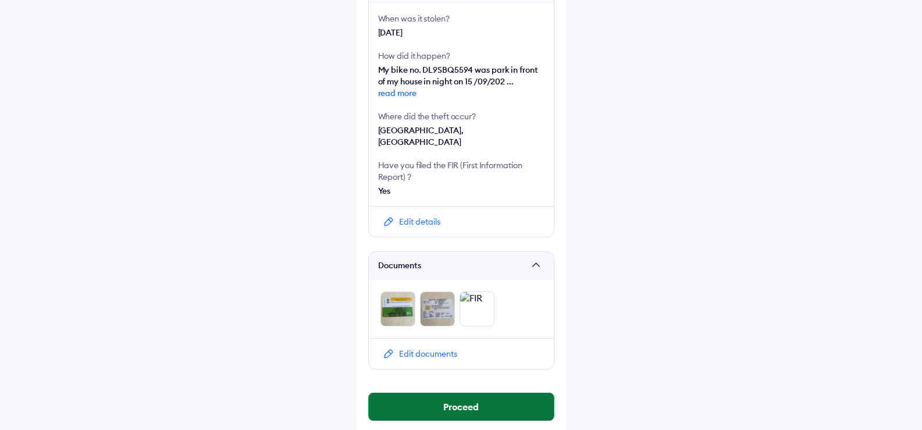
click at [472, 396] on button "Proceed" at bounding box center [461, 407] width 185 height 28
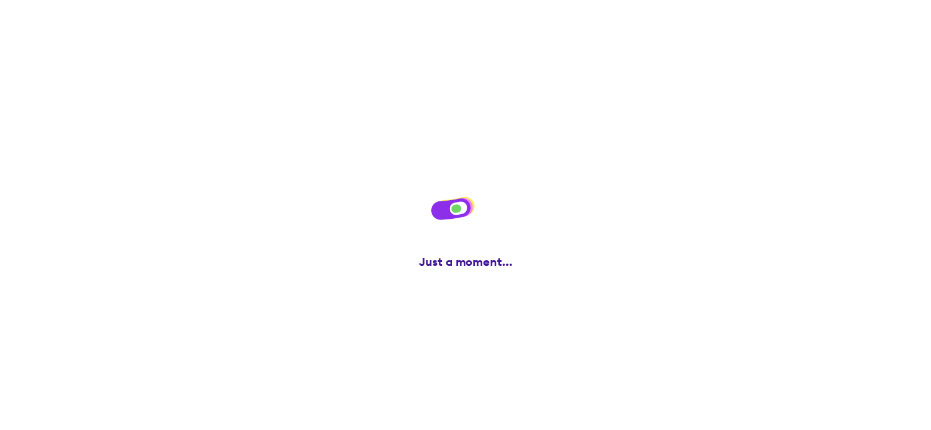
scroll to position [0, 0]
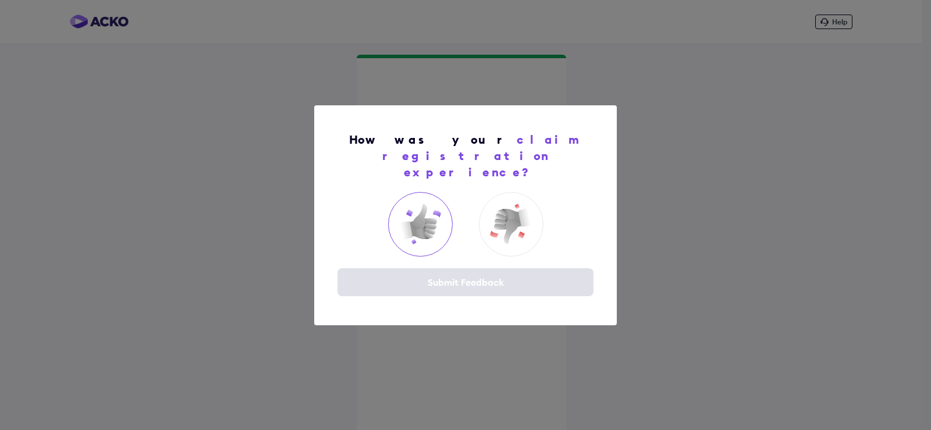
click at [426, 220] on img at bounding box center [420, 224] width 47 height 47
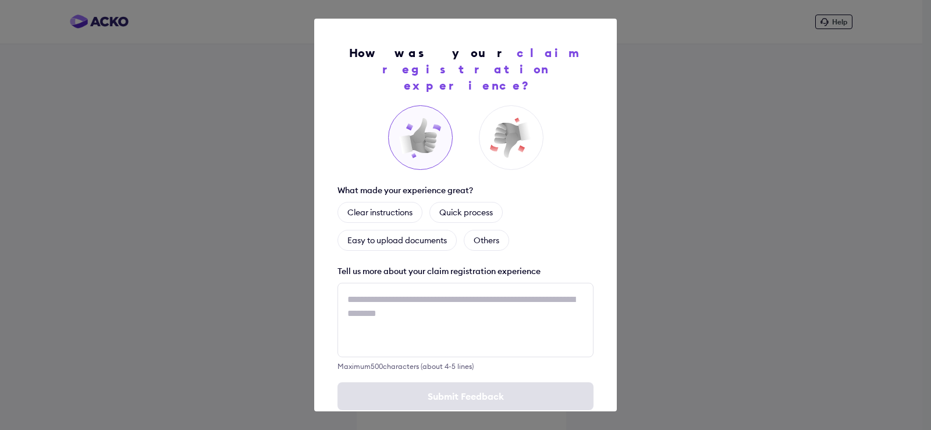
click at [421, 129] on img at bounding box center [420, 138] width 47 height 47
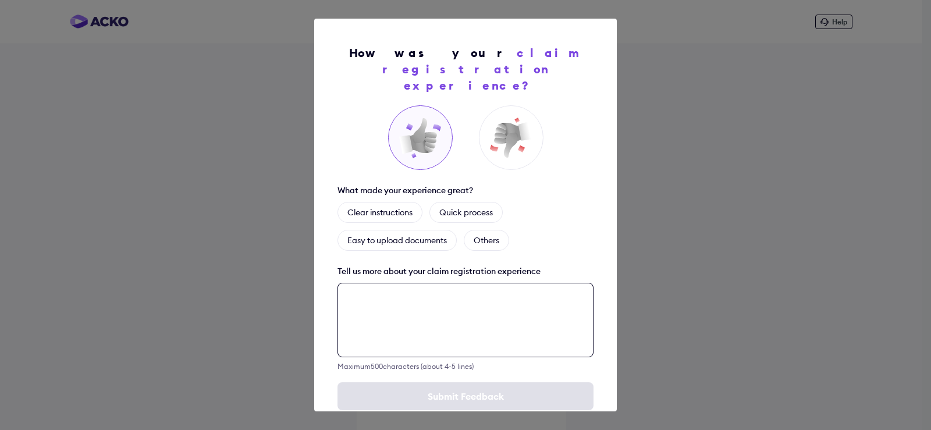
click at [366, 288] on textarea at bounding box center [465, 320] width 256 height 74
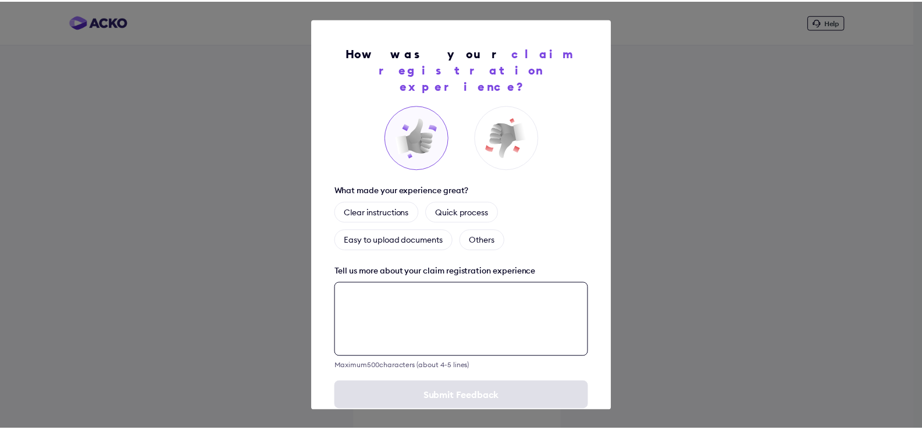
scroll to position [12, 0]
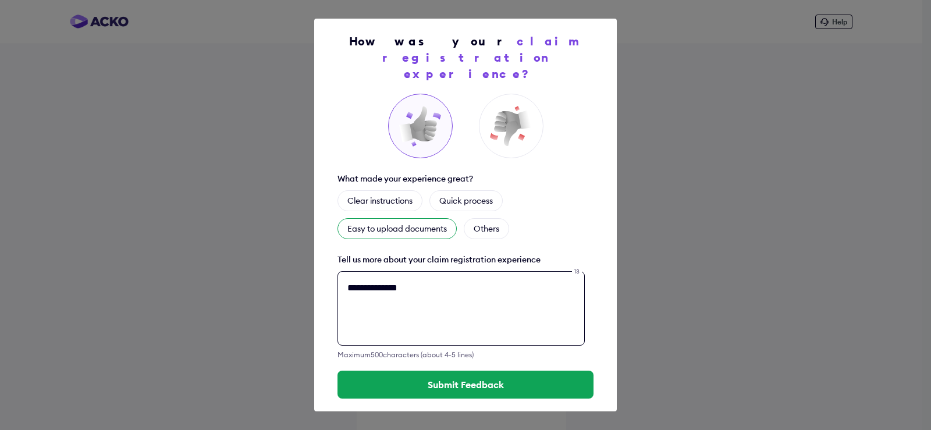
type textarea "**********"
click at [398, 218] on div "Easy to upload documents" at bounding box center [396, 228] width 119 height 21
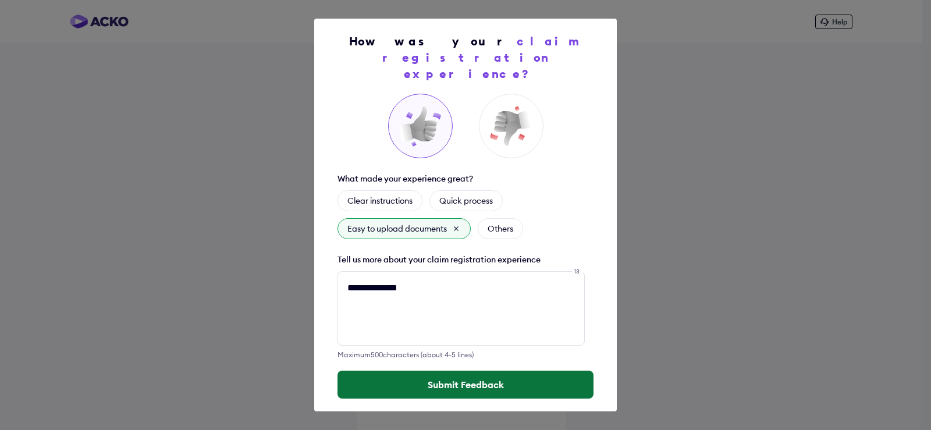
click at [443, 371] on button "Submit Feedback" at bounding box center [465, 385] width 256 height 28
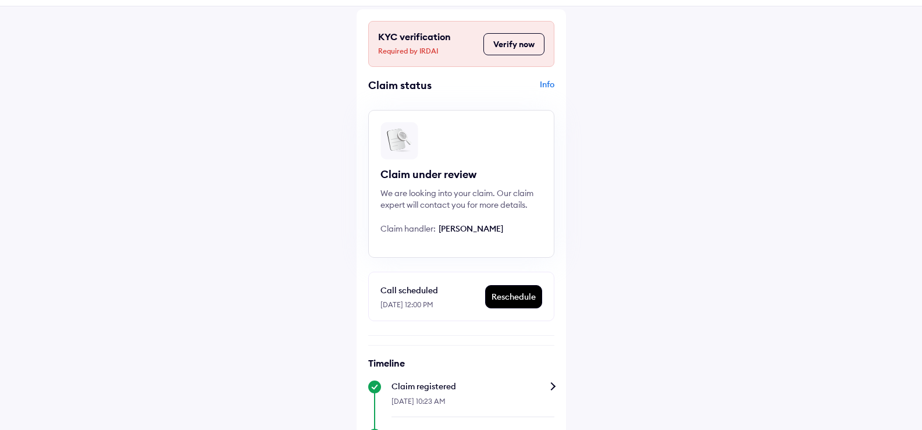
scroll to position [58, 0]
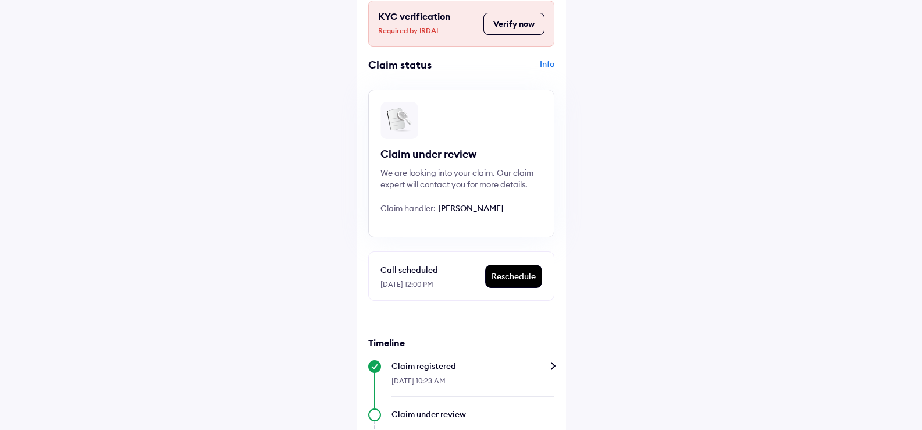
click at [518, 26] on button "Verify now" at bounding box center [513, 24] width 61 height 22
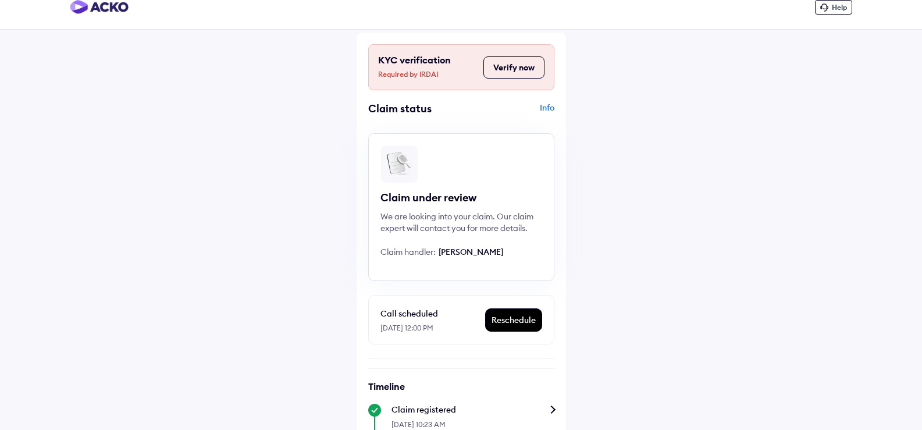
scroll to position [0, 0]
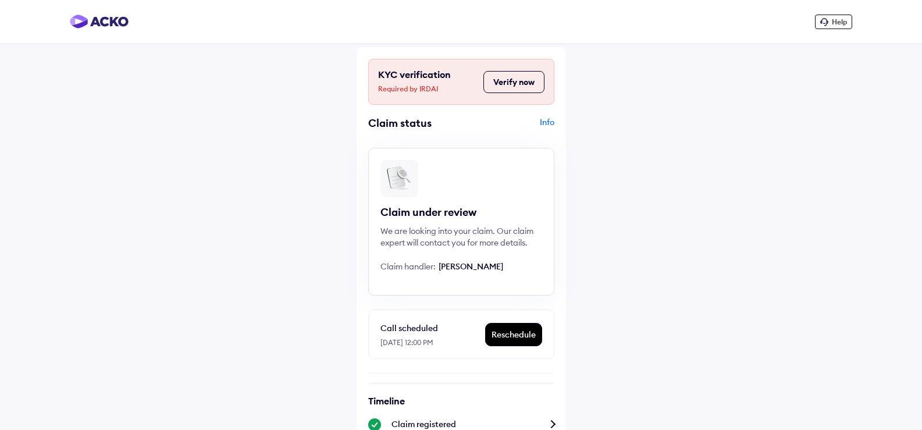
click at [543, 120] on div "Info" at bounding box center [509, 127] width 90 height 22
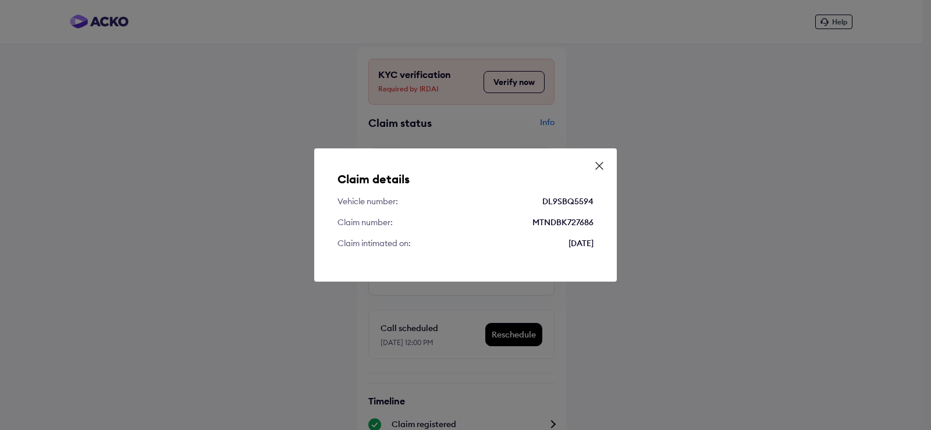
click at [603, 164] on icon at bounding box center [599, 166] width 12 height 12
